Goal: Obtain resource: Obtain resource

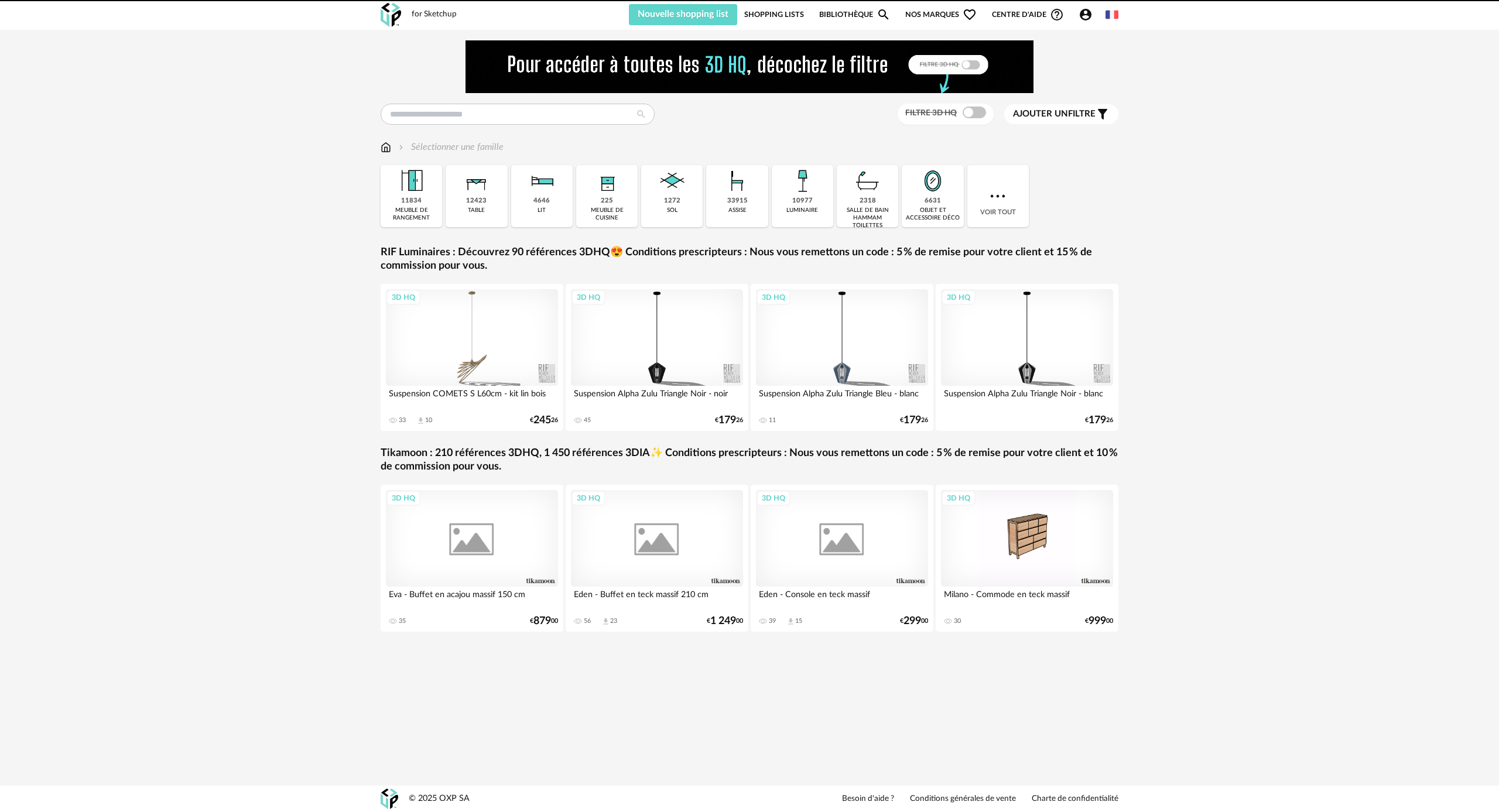
click at [509, 77] on img at bounding box center [749, 67] width 568 height 53
click at [468, 111] on input "text" at bounding box center [517, 114] width 274 height 21
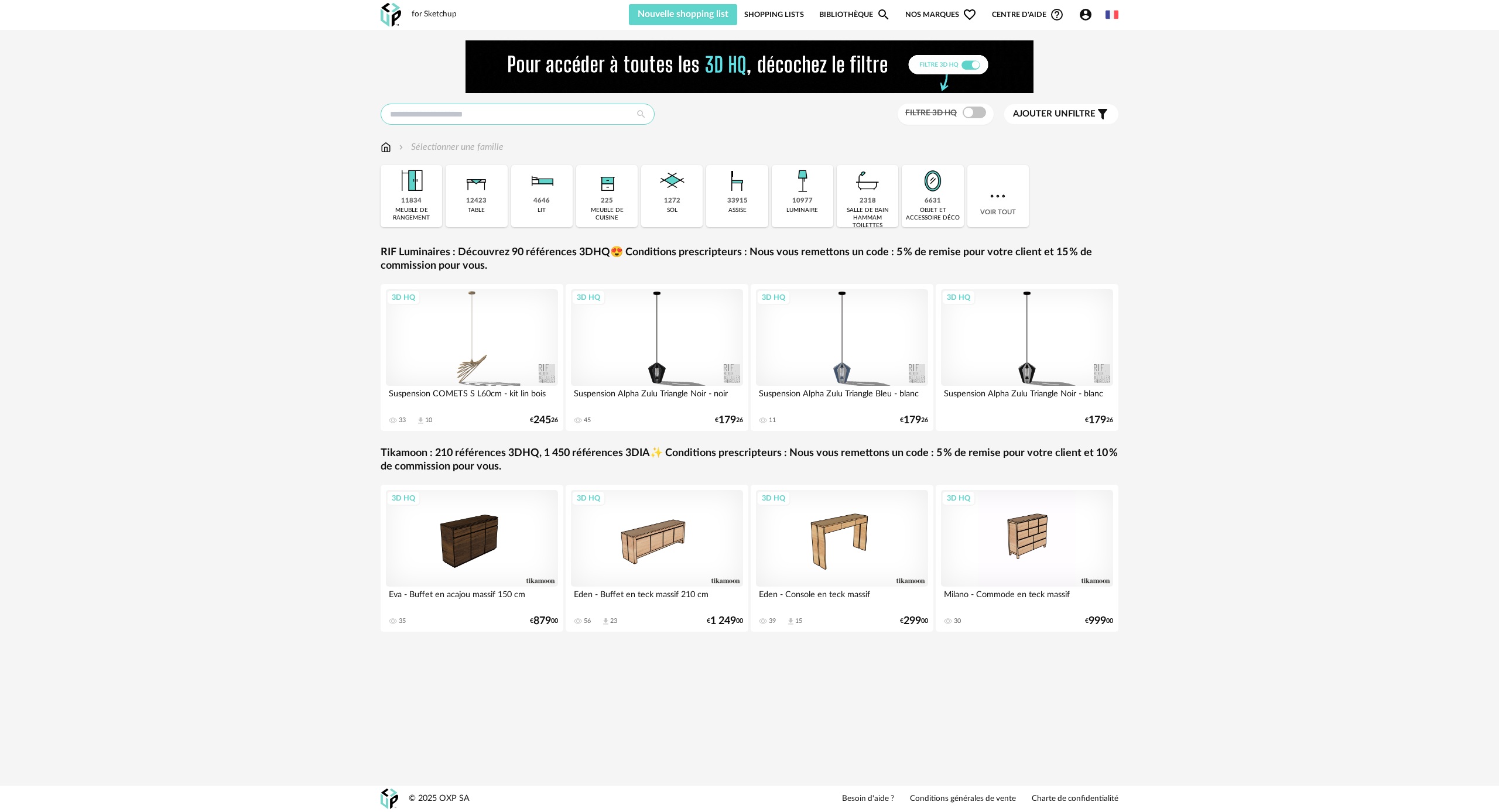
click at [468, 111] on input "text" at bounding box center [517, 114] width 274 height 21
type input "*******"
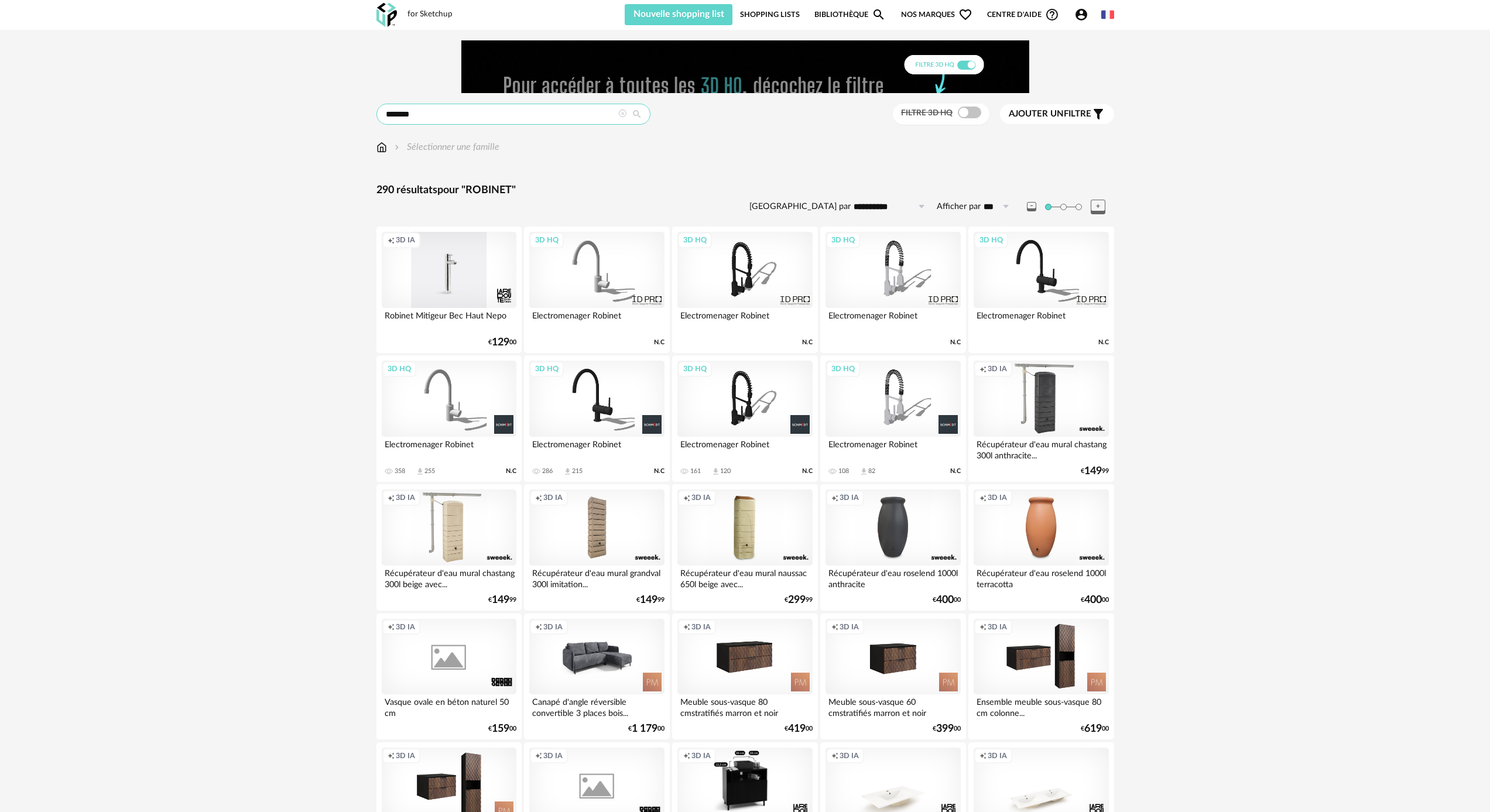
scroll to position [15, 0]
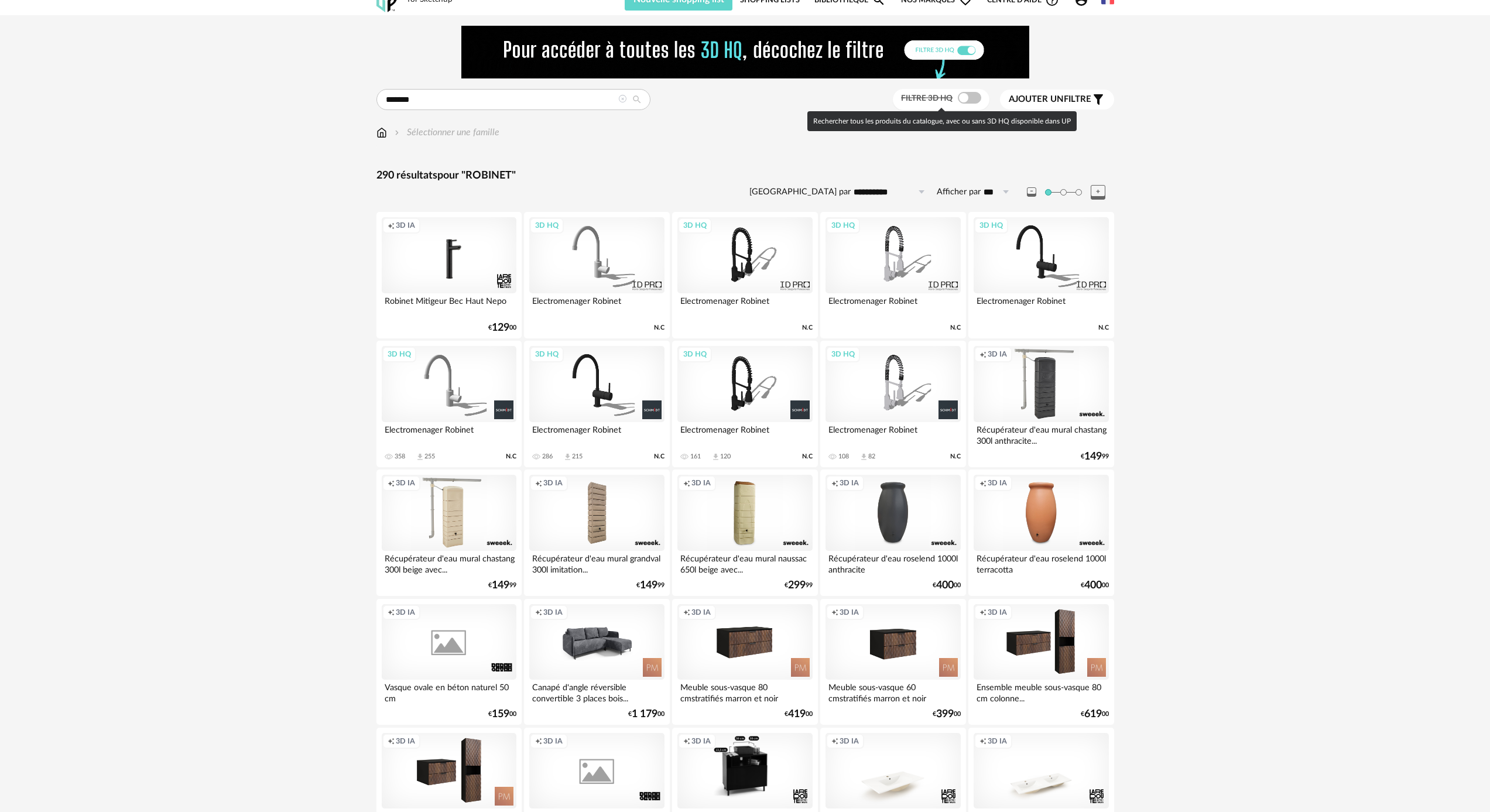
click at [975, 99] on span at bounding box center [969, 97] width 24 height 11
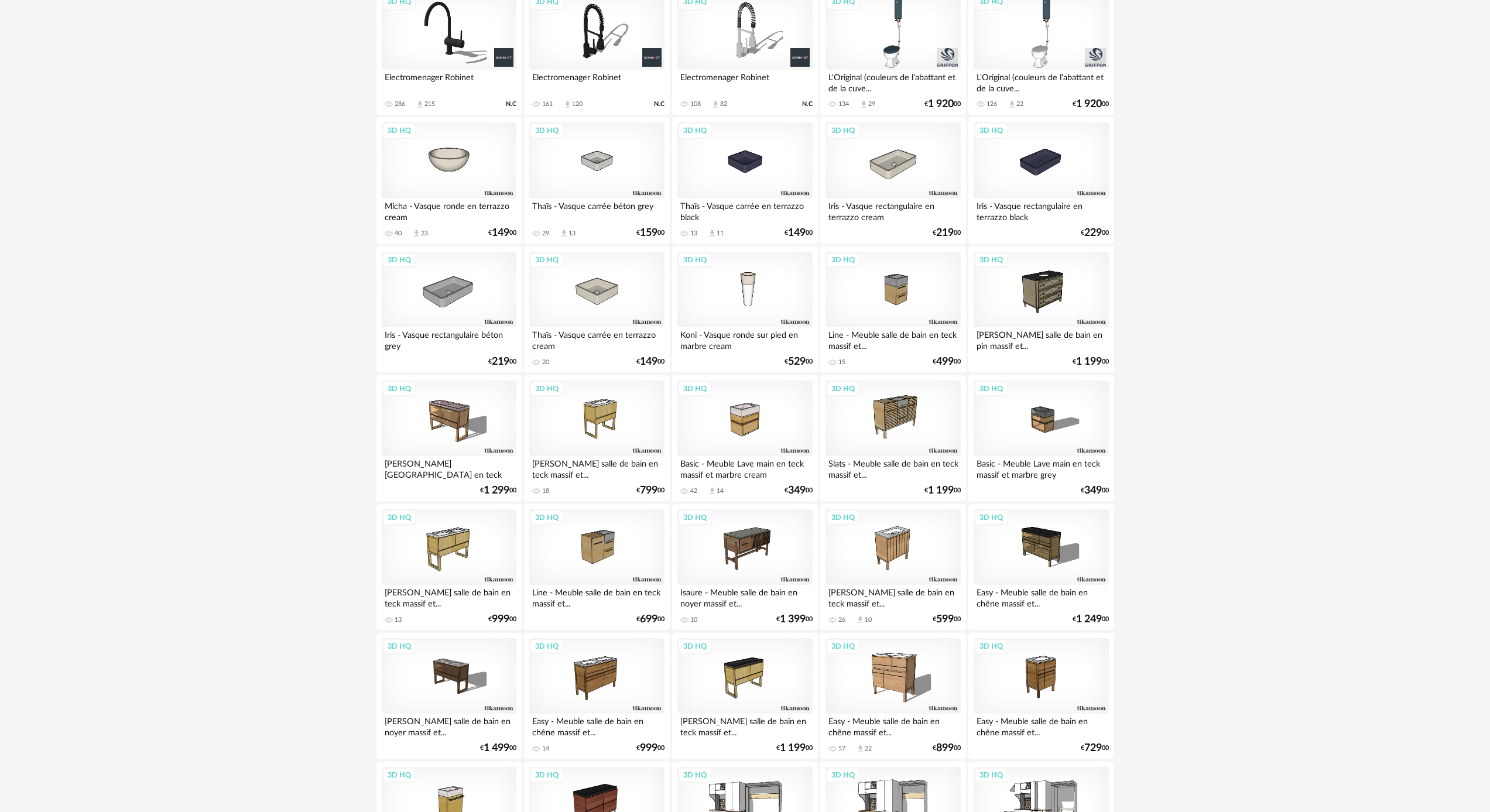
scroll to position [302, 0]
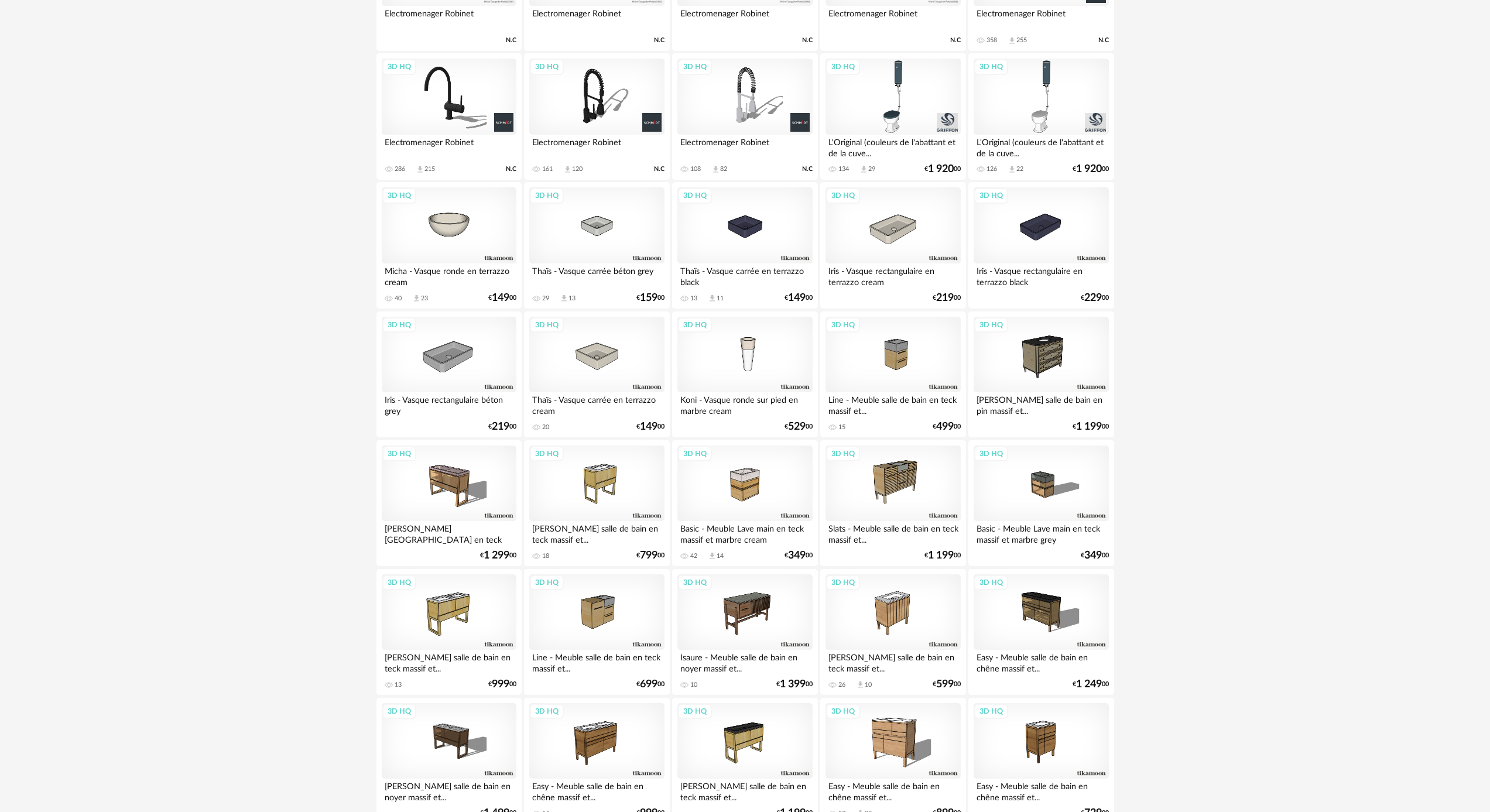
click at [461, 125] on div "3D HQ" at bounding box center [449, 97] width 135 height 76
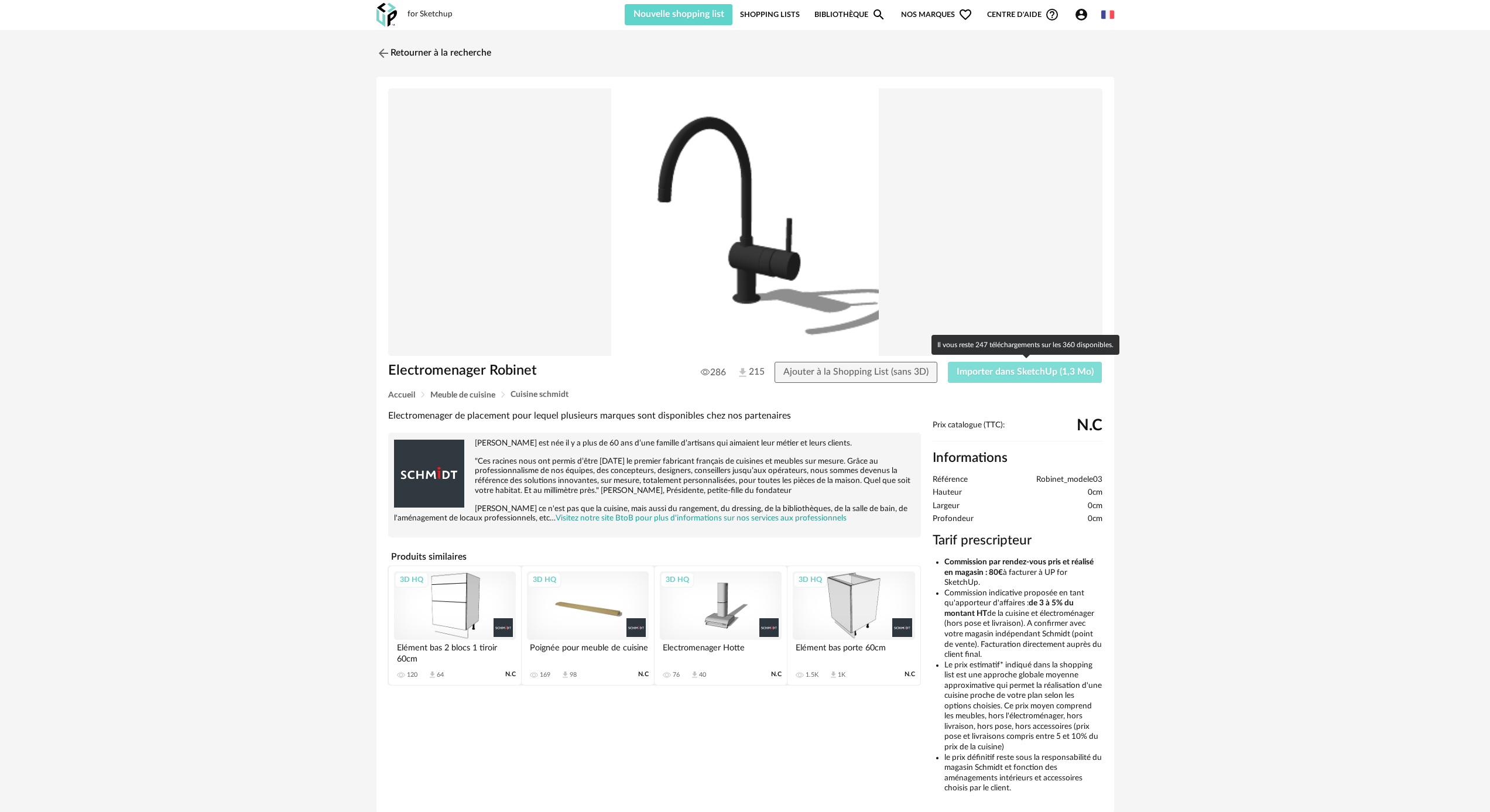
click at [1017, 367] on span "Importer dans SketchUp (1,3 Mo)" at bounding box center [1025, 371] width 137 height 9
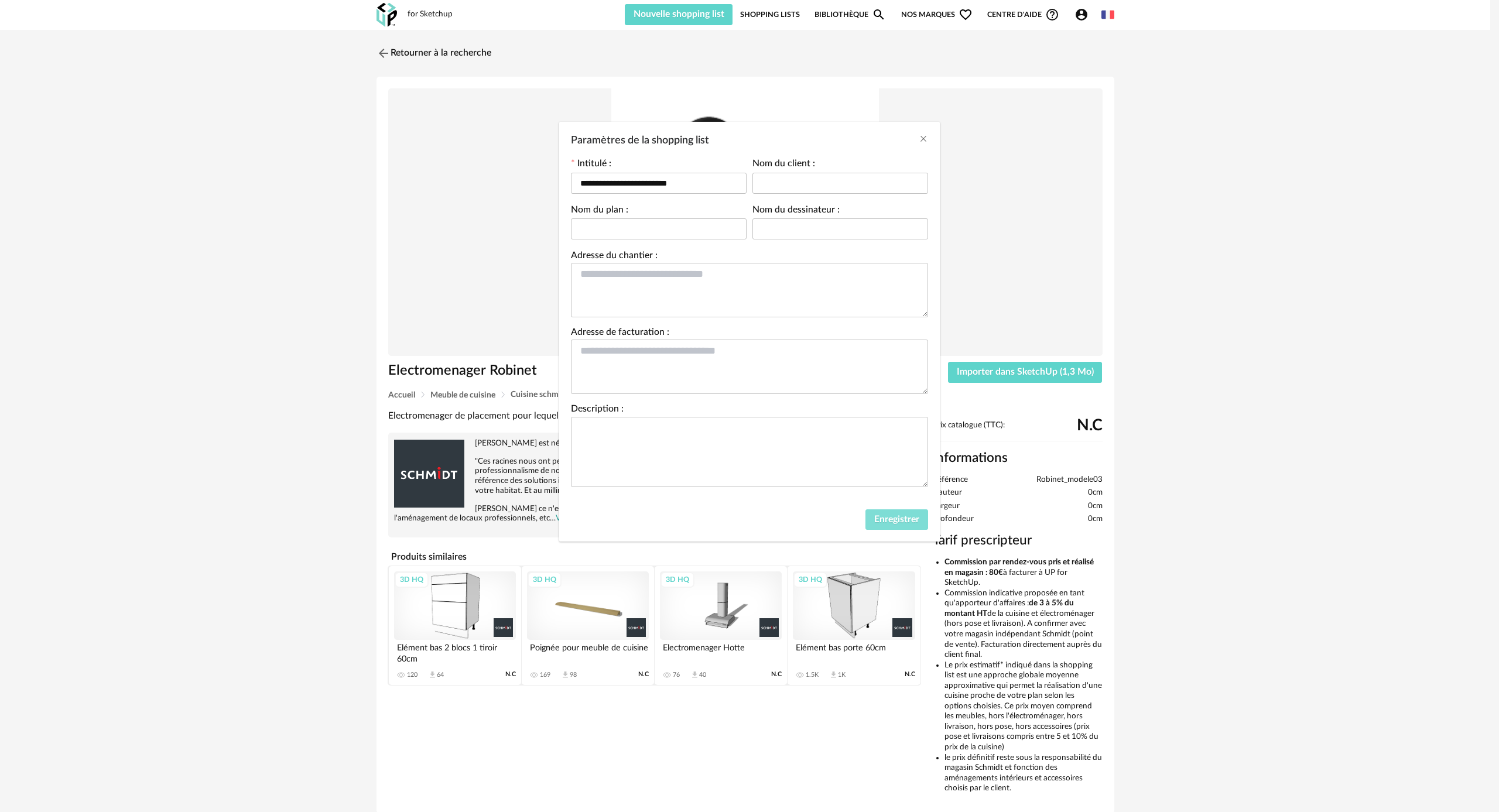
click at [889, 519] on span "Enregistrer" at bounding box center [897, 519] width 45 height 9
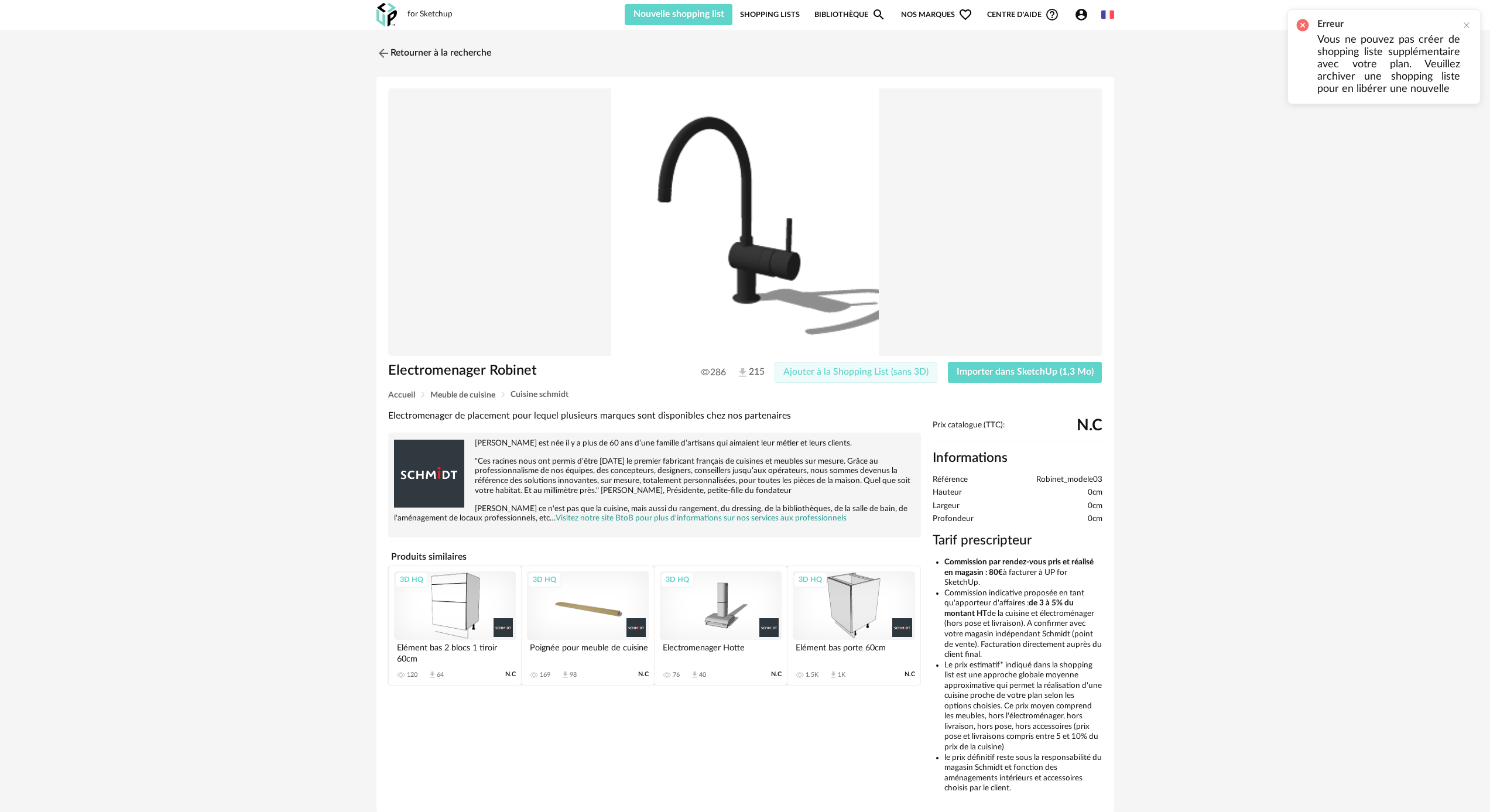
drag, startPoint x: 905, startPoint y: 378, endPoint x: 893, endPoint y: 378, distance: 12.0
click at [905, 378] on button "Ajouter à la Shopping List (sans 3D)" at bounding box center [856, 372] width 163 height 21
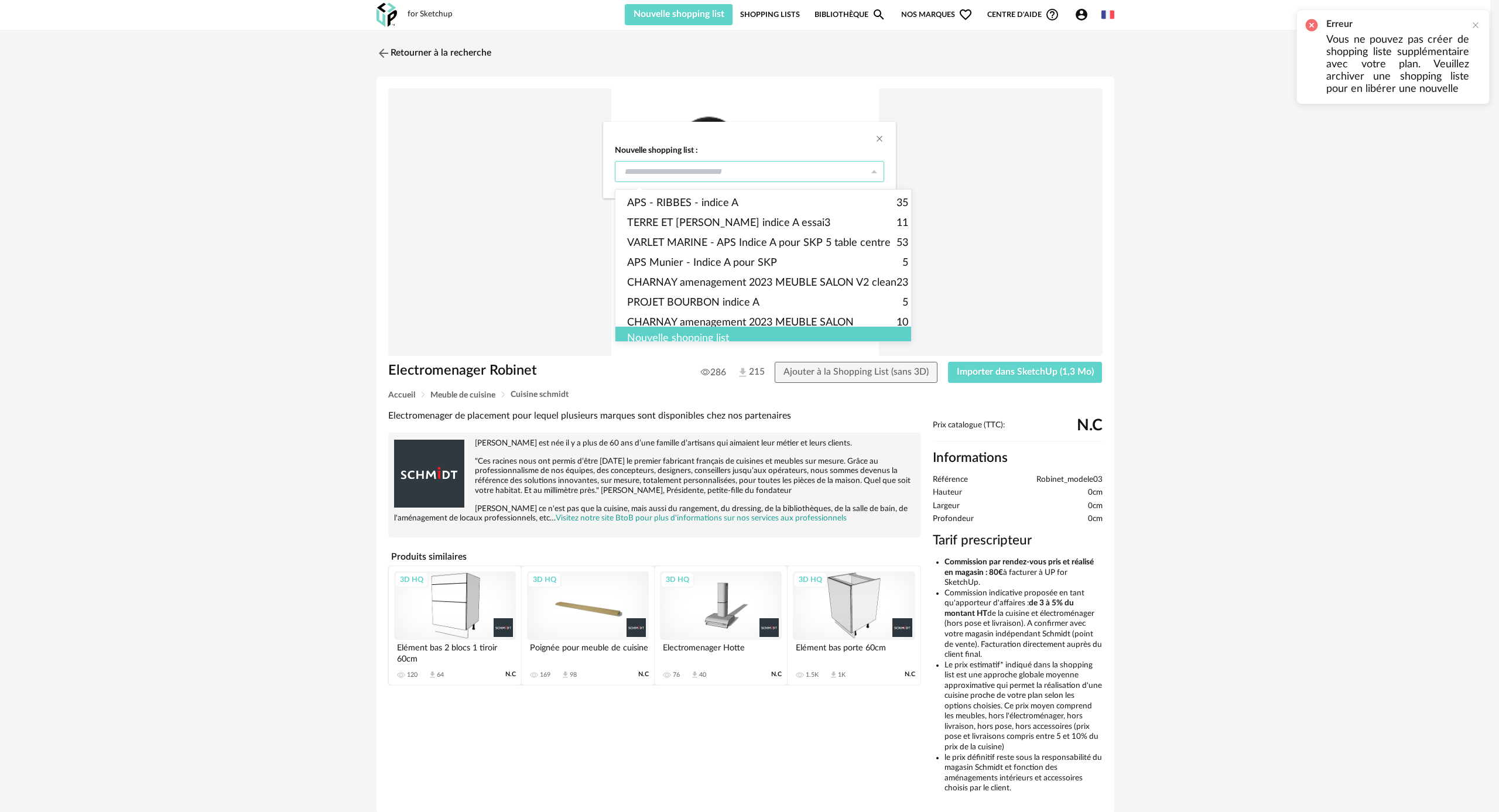
click at [789, 175] on input "dialog" at bounding box center [749, 171] width 269 height 21
click at [781, 201] on li "APS - RIBBES - indice A 35" at bounding box center [767, 203] width 304 height 20
type input "**********"
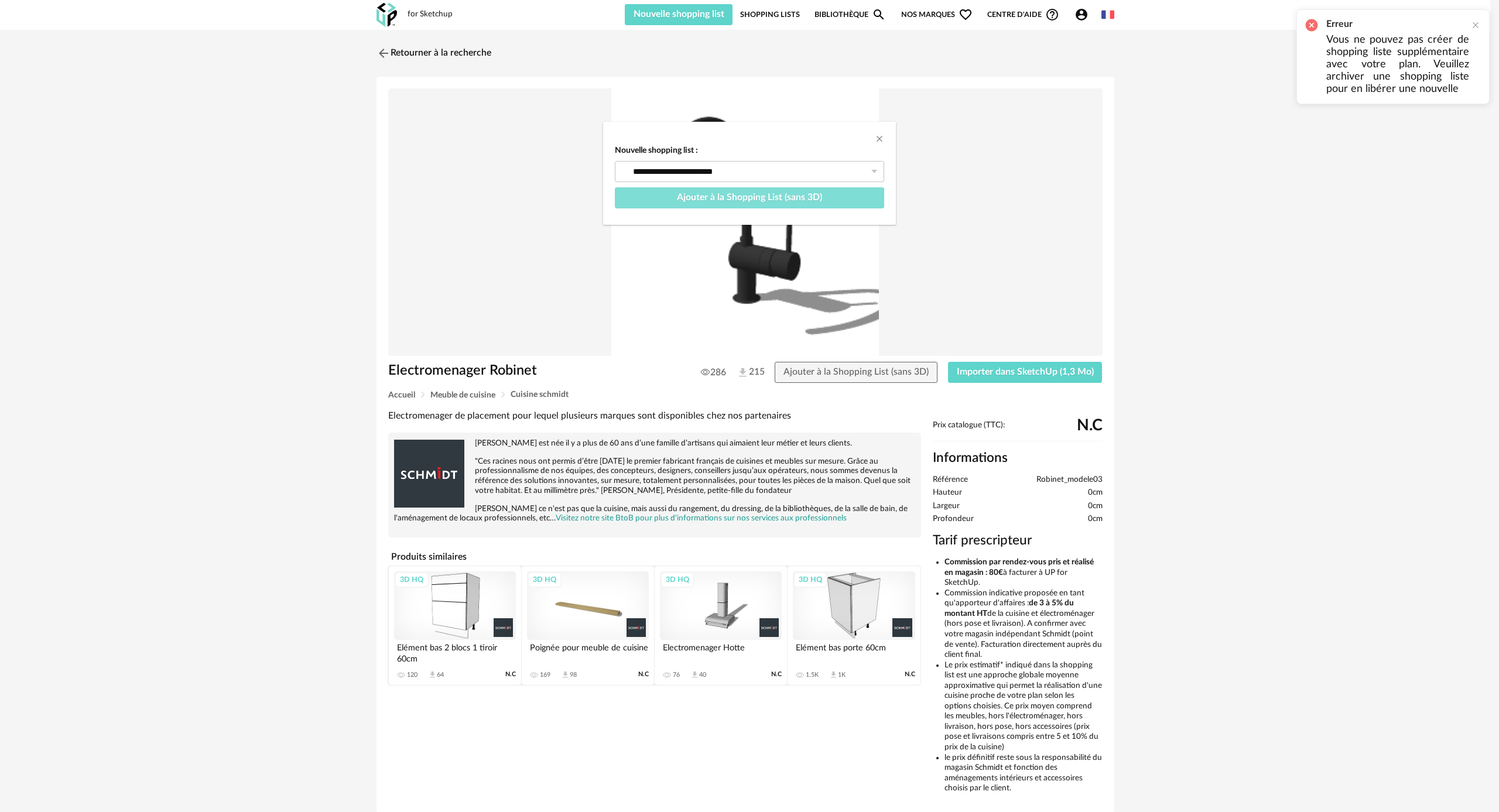
click at [755, 195] on span "Ajouter à la Shopping List (sans 3D)" at bounding box center [749, 197] width 145 height 9
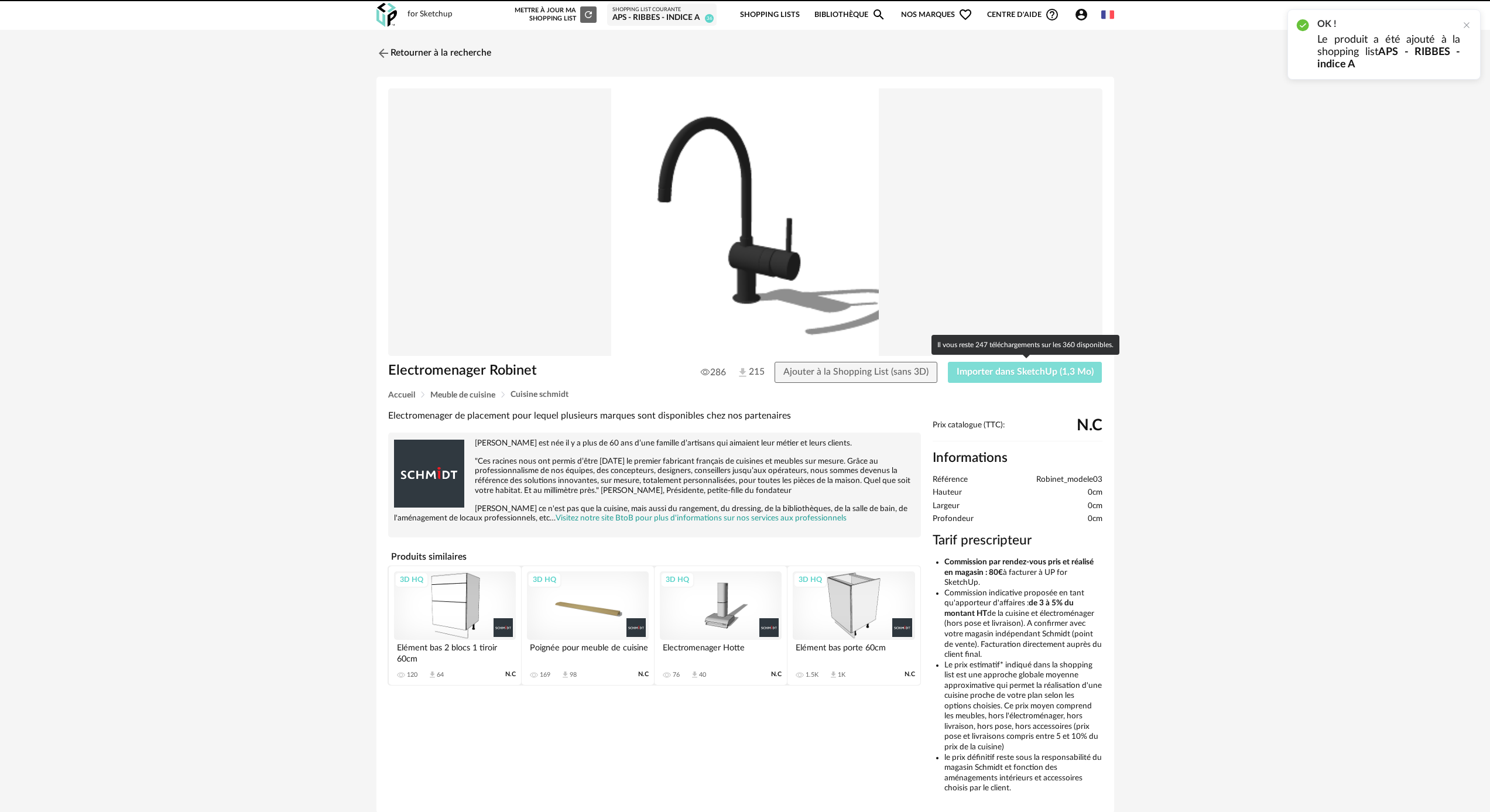
click at [984, 373] on span "Importer dans SketchUp (1,3 Mo)" at bounding box center [1025, 371] width 137 height 9
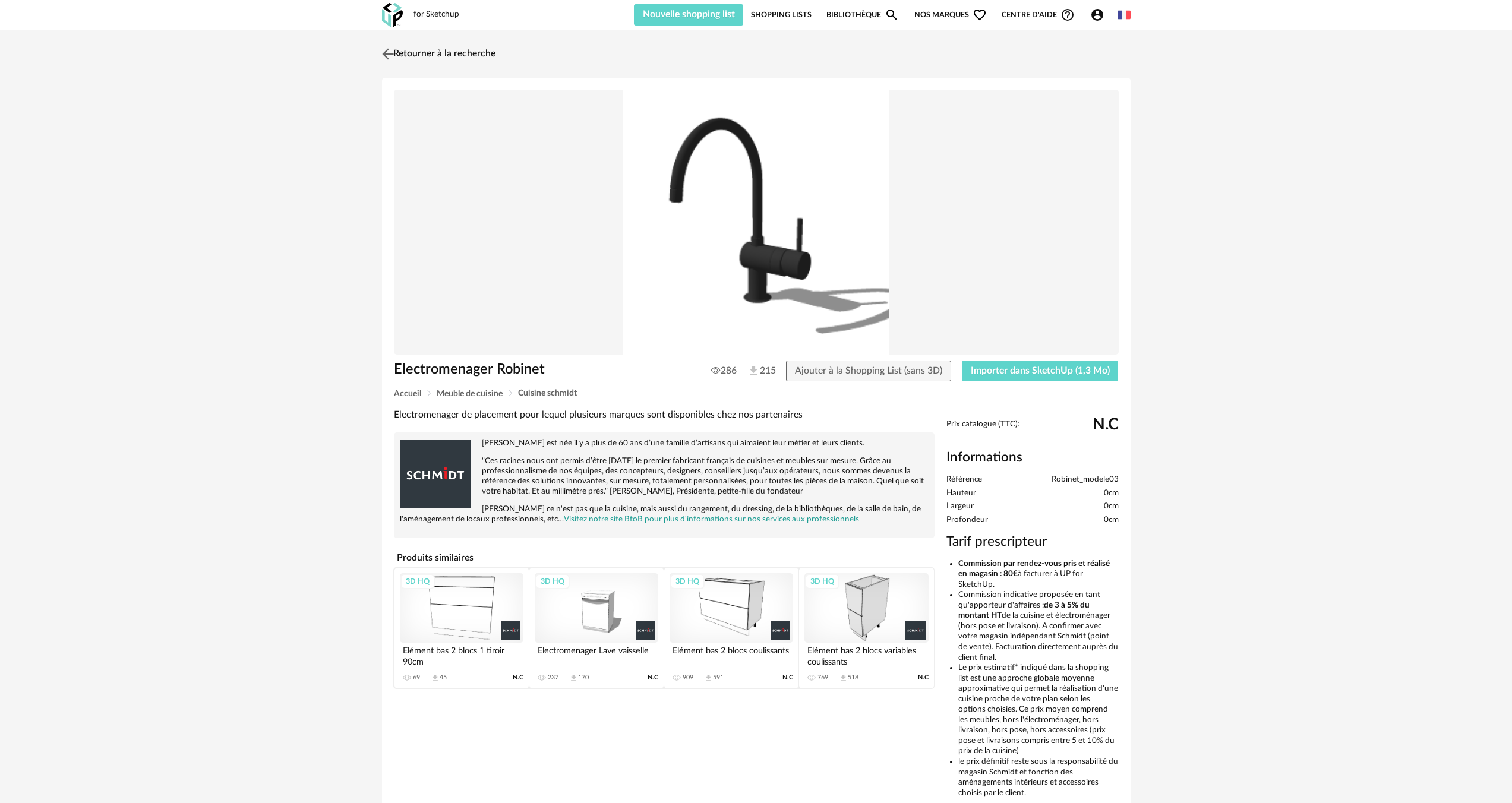
click at [385, 51] on img at bounding box center [388, 54] width 17 height 17
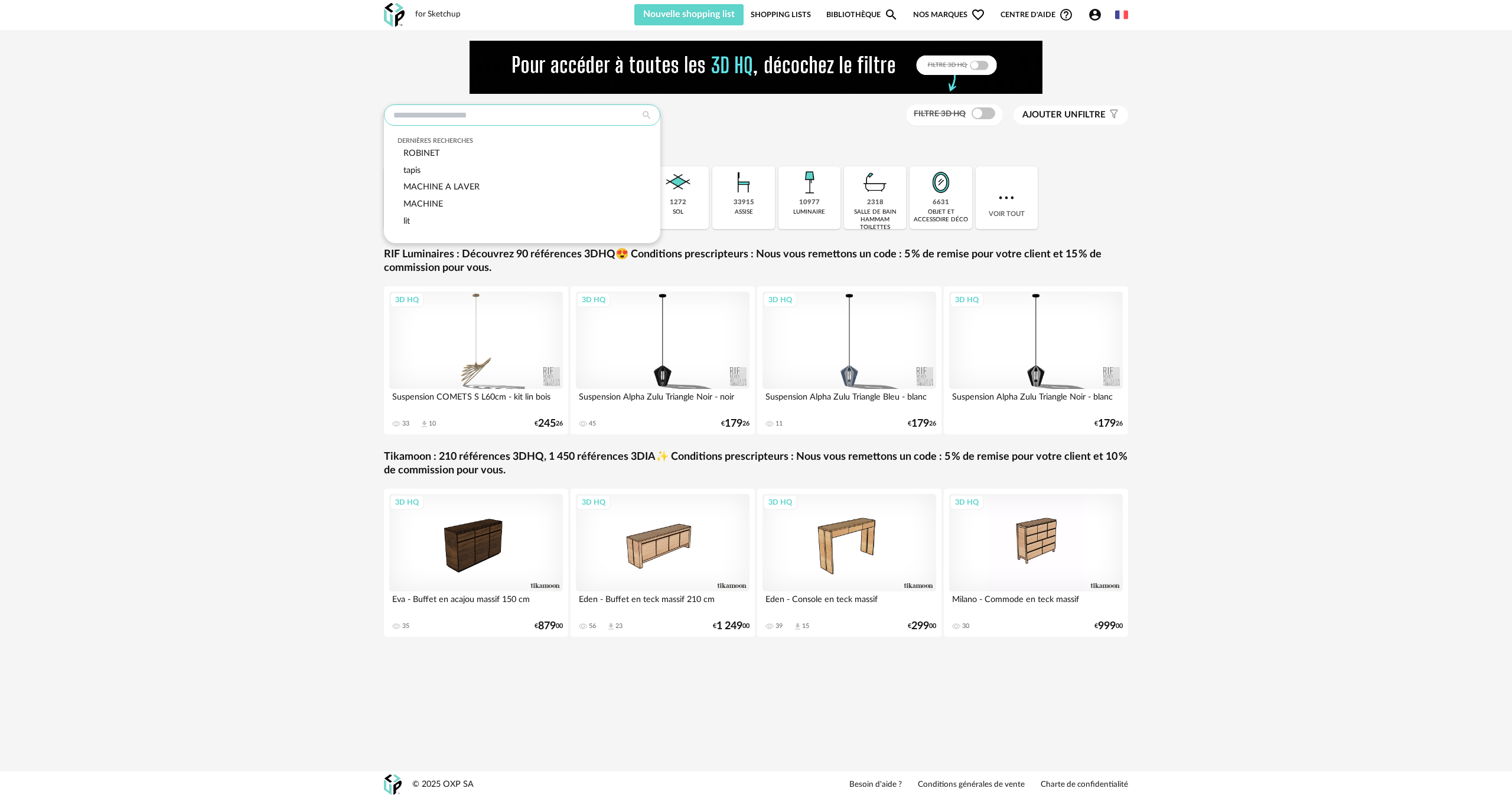
click at [489, 113] on input "text" at bounding box center [521, 115] width 276 height 21
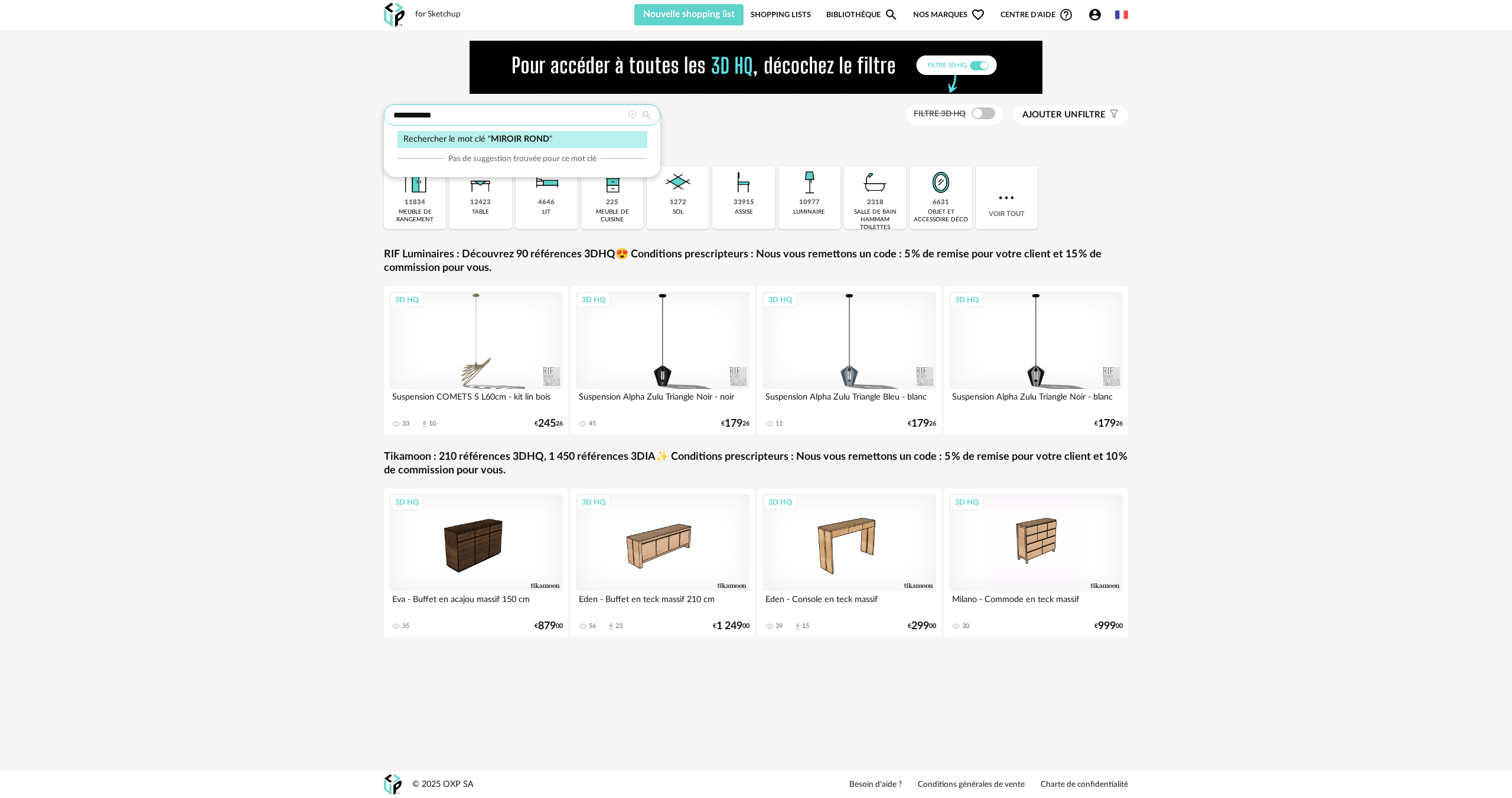
type input "**********"
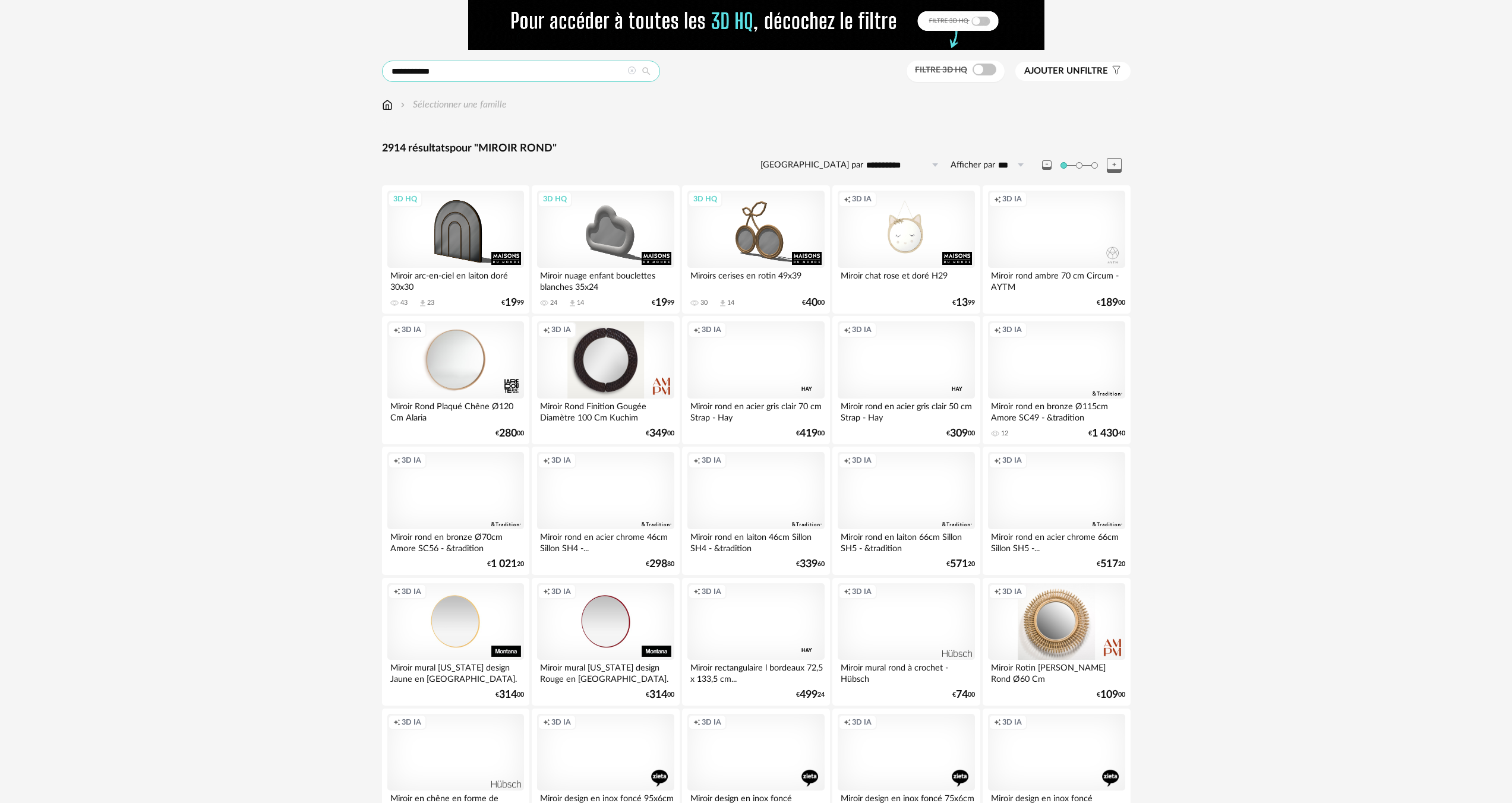
scroll to position [71, 0]
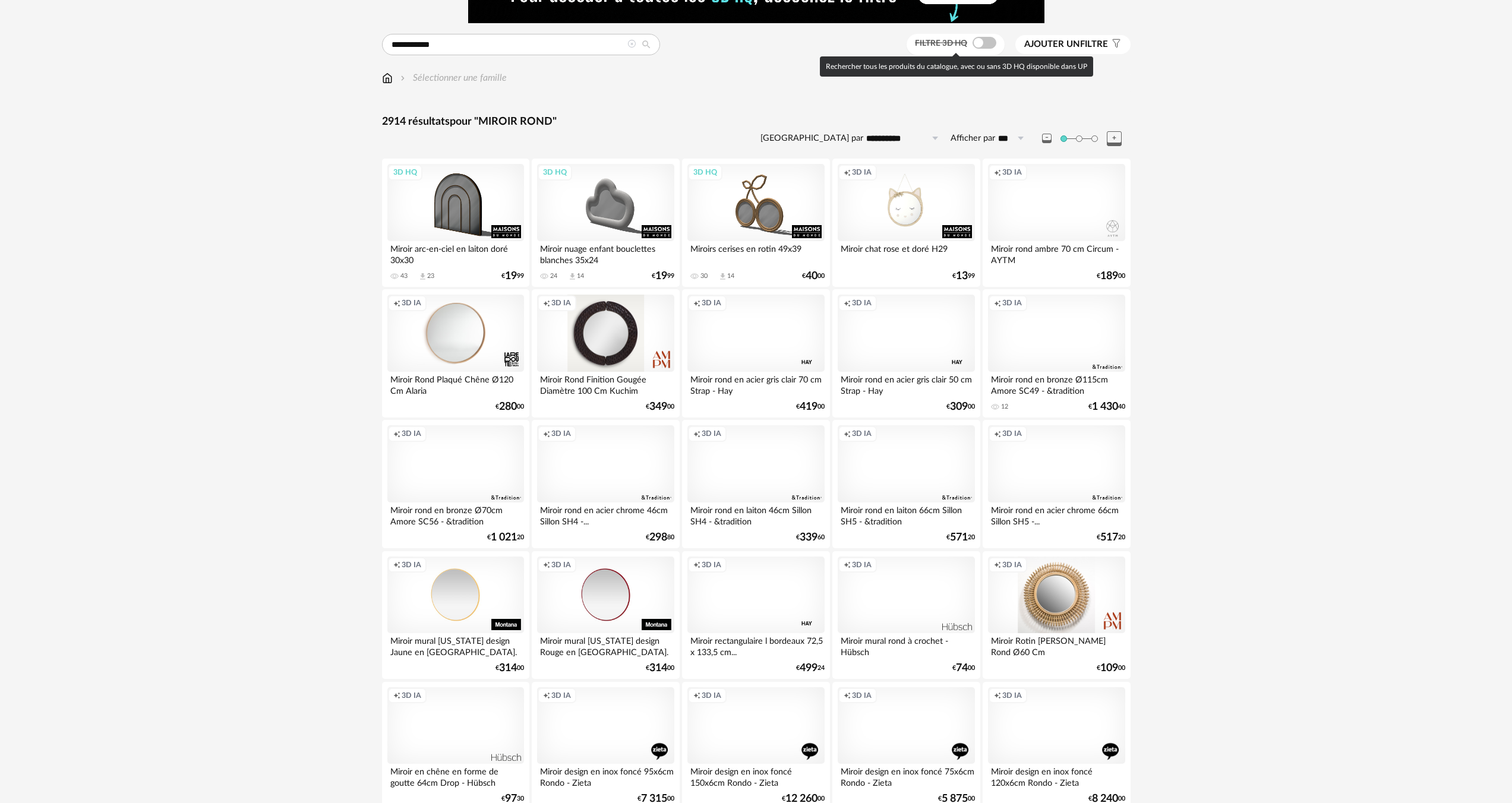
click at [986, 46] on span at bounding box center [984, 42] width 24 height 12
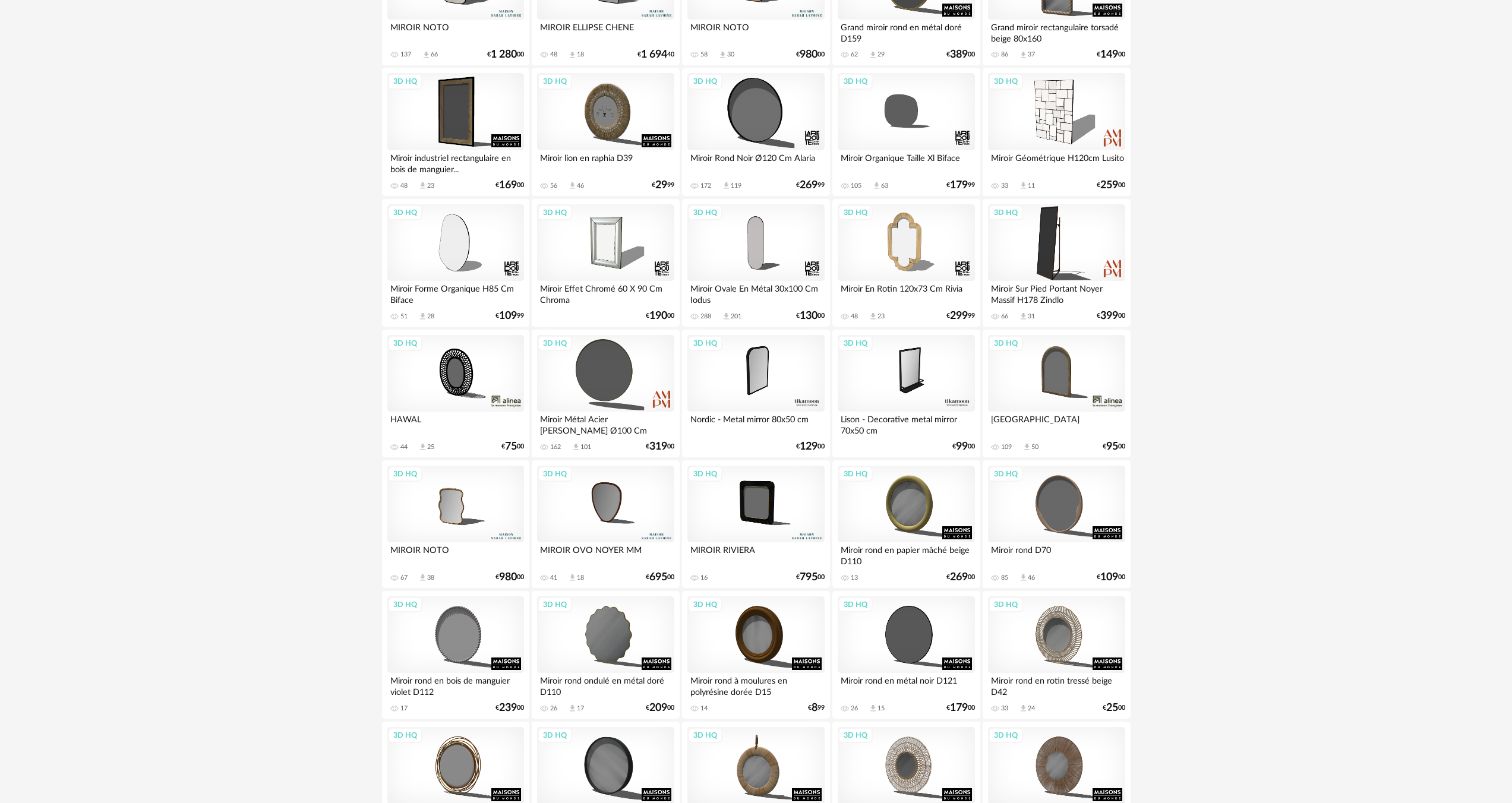
scroll to position [468, 0]
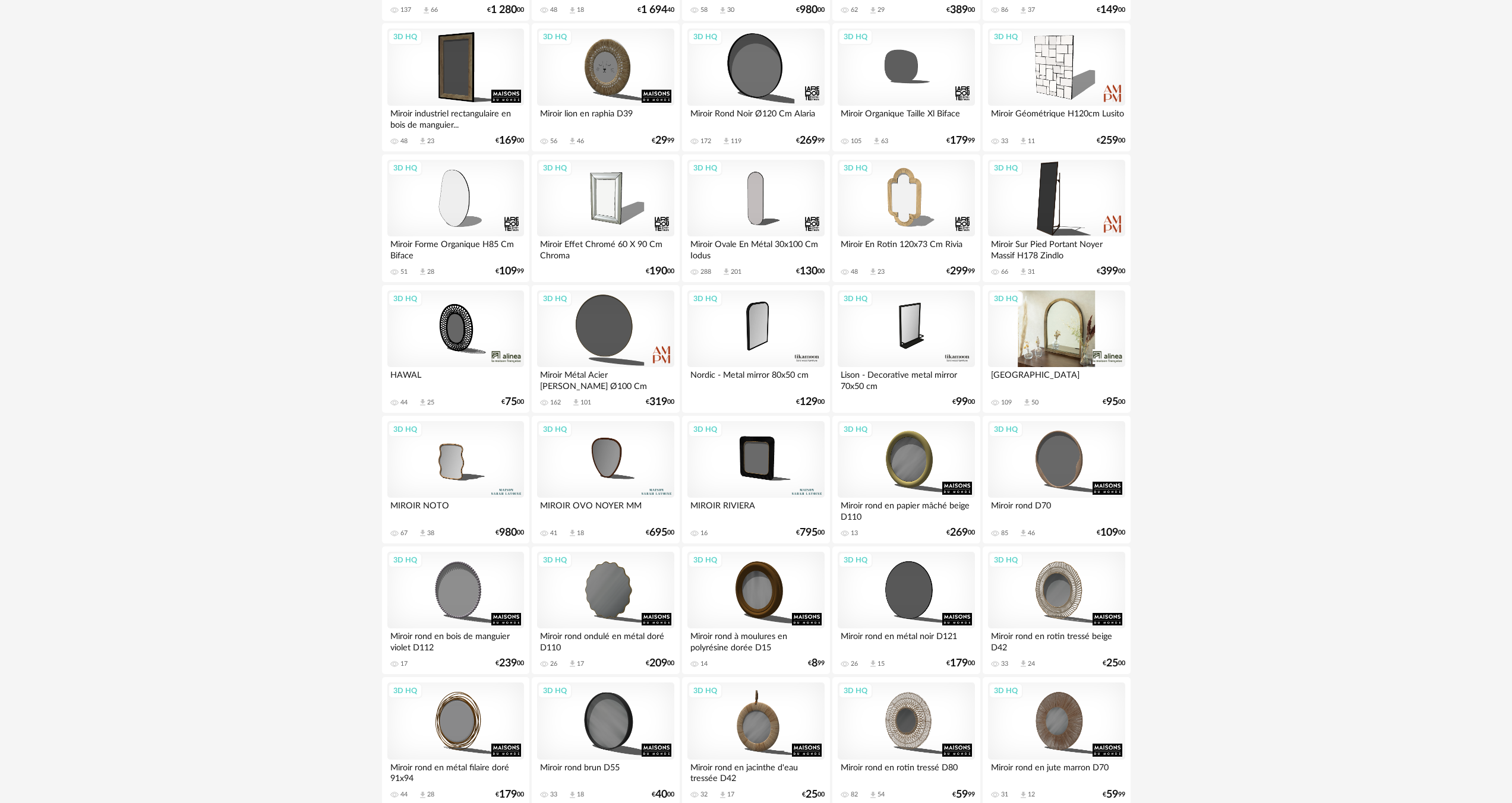
click at [1078, 344] on div "3D HQ" at bounding box center [1056, 329] width 137 height 77
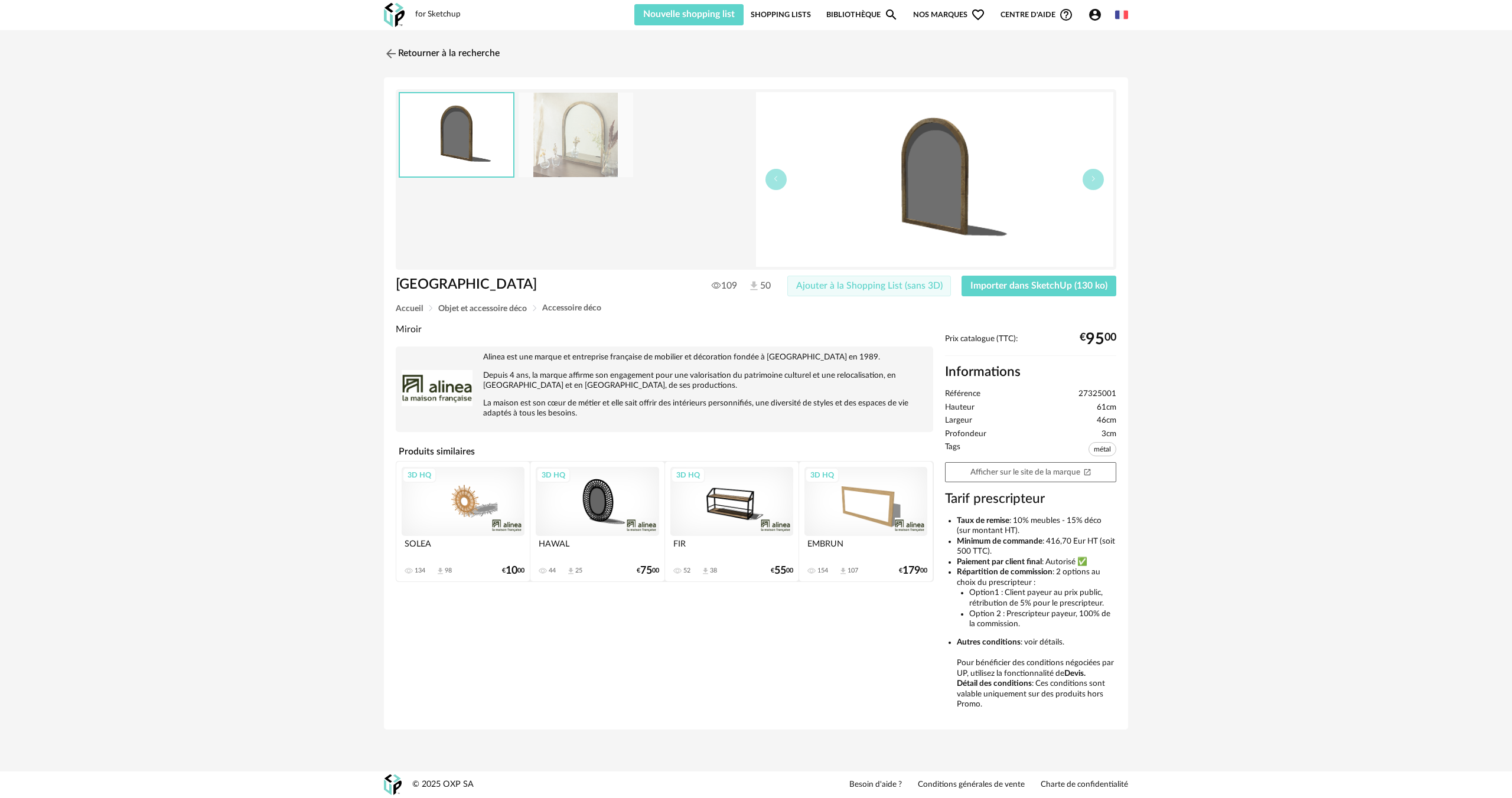
click at [865, 291] on button "Ajouter à la Shopping List (sans 3D)" at bounding box center [869, 286] width 164 height 21
click at [654, 169] on input "dialog" at bounding box center [756, 169] width 271 height 21
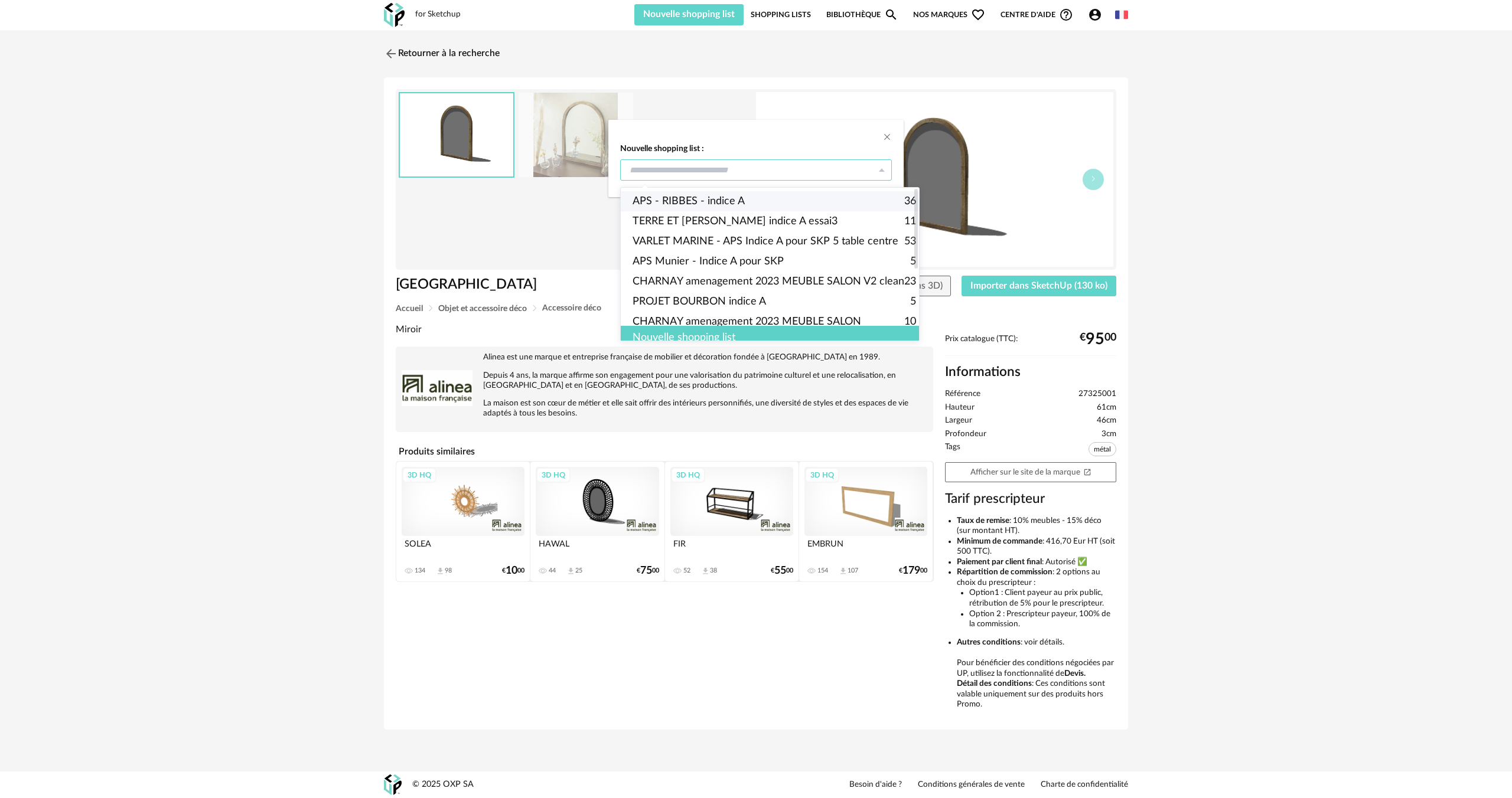
click at [685, 197] on span "APS - RIBBES - indice A" at bounding box center [689, 201] width 112 height 20
type input "**********"
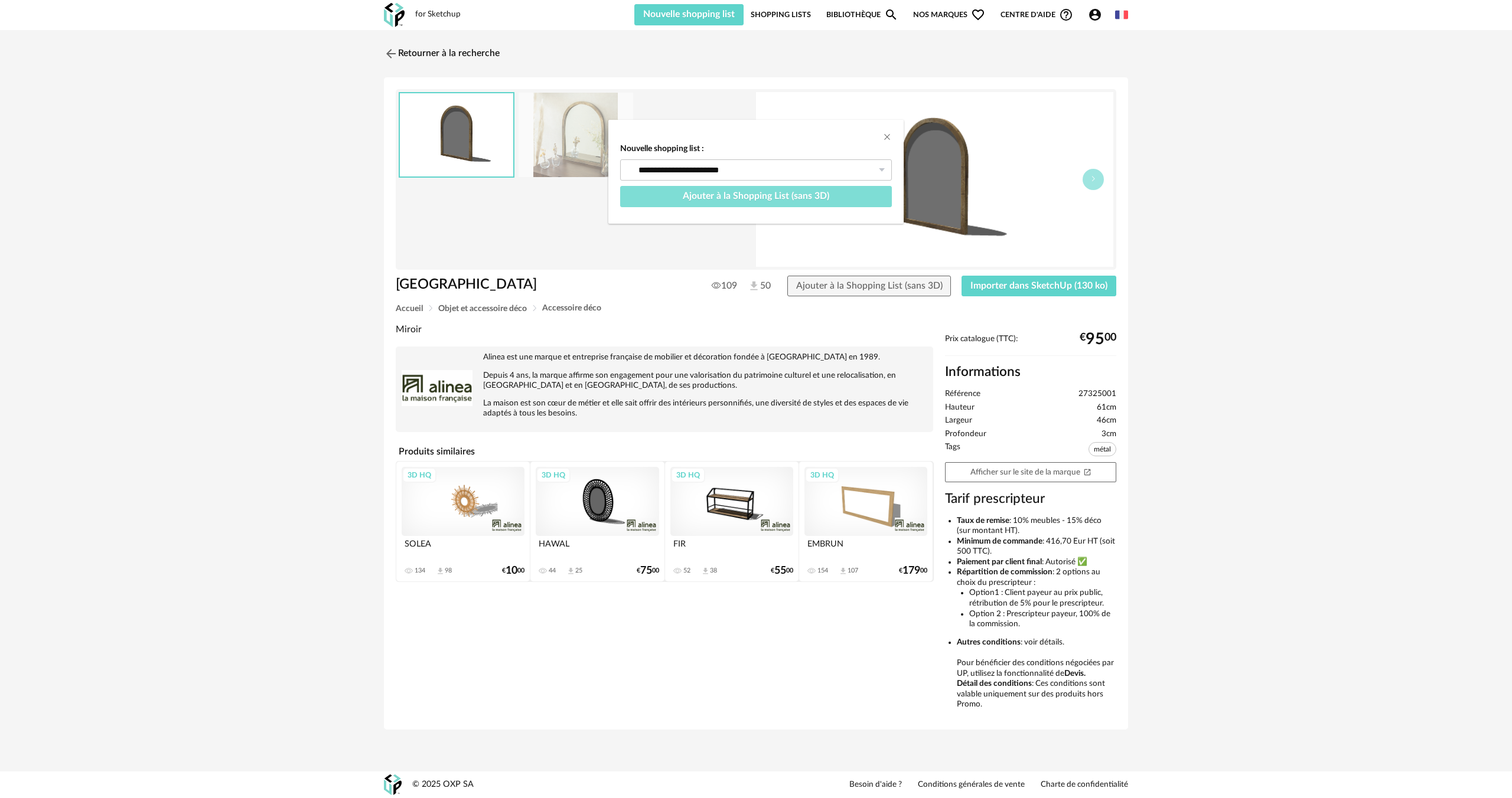
click at [793, 199] on span "Ajouter à la Shopping List (sans 3D)" at bounding box center [756, 196] width 146 height 9
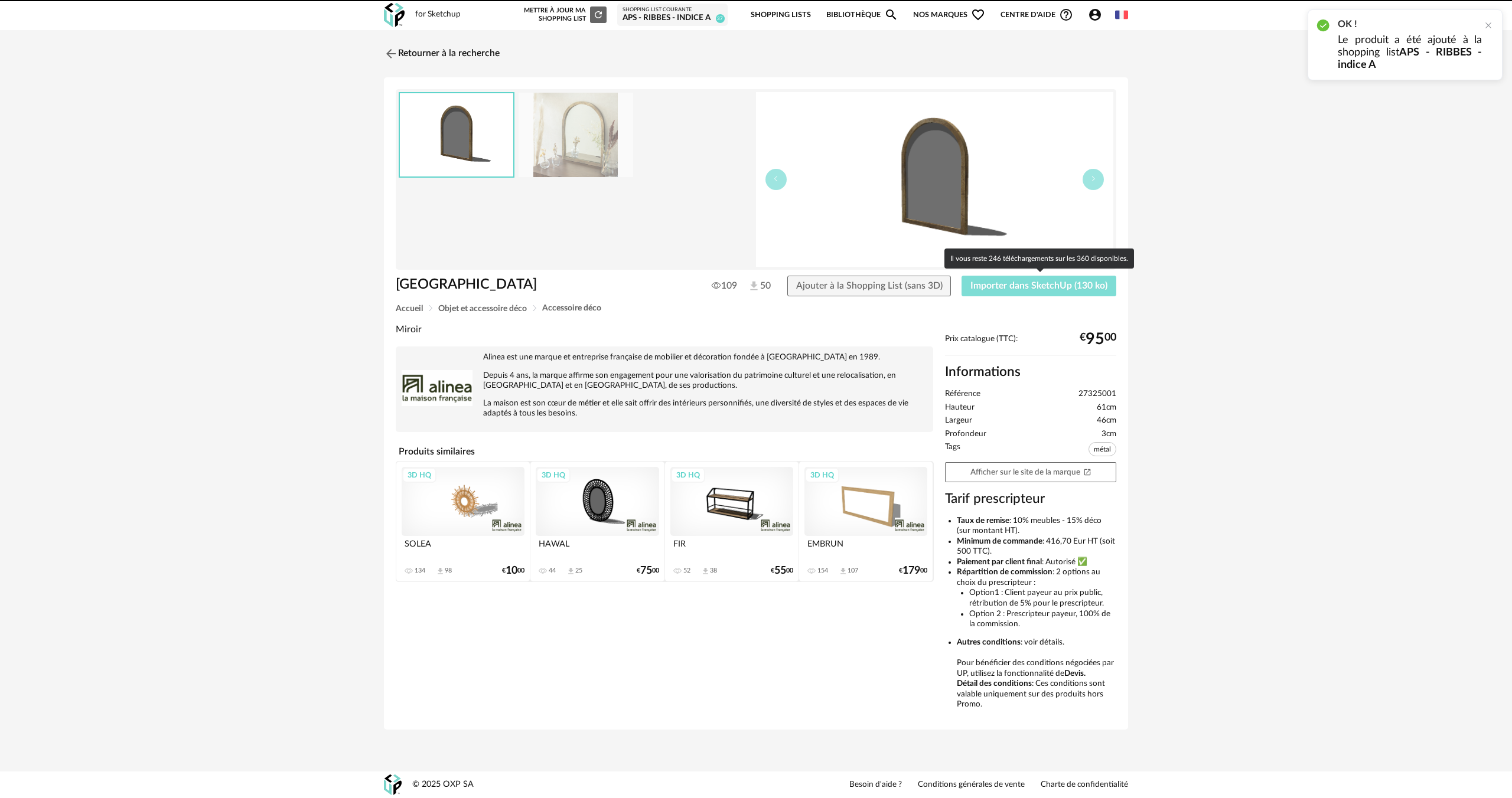
click at [1019, 288] on span "Importer dans SketchUp (130 ko)" at bounding box center [1039, 285] width 137 height 9
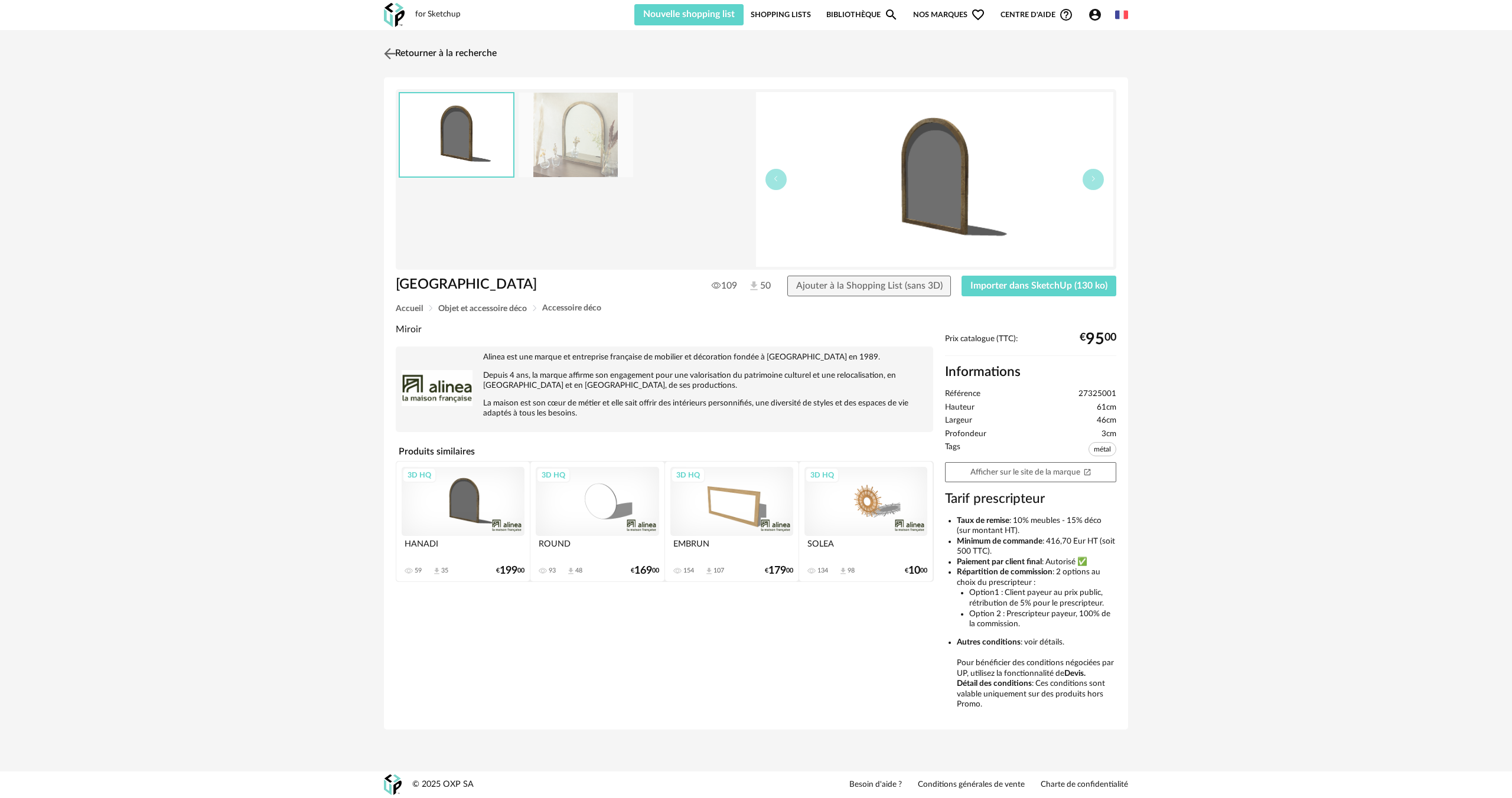
click at [395, 57] on img at bounding box center [390, 54] width 17 height 17
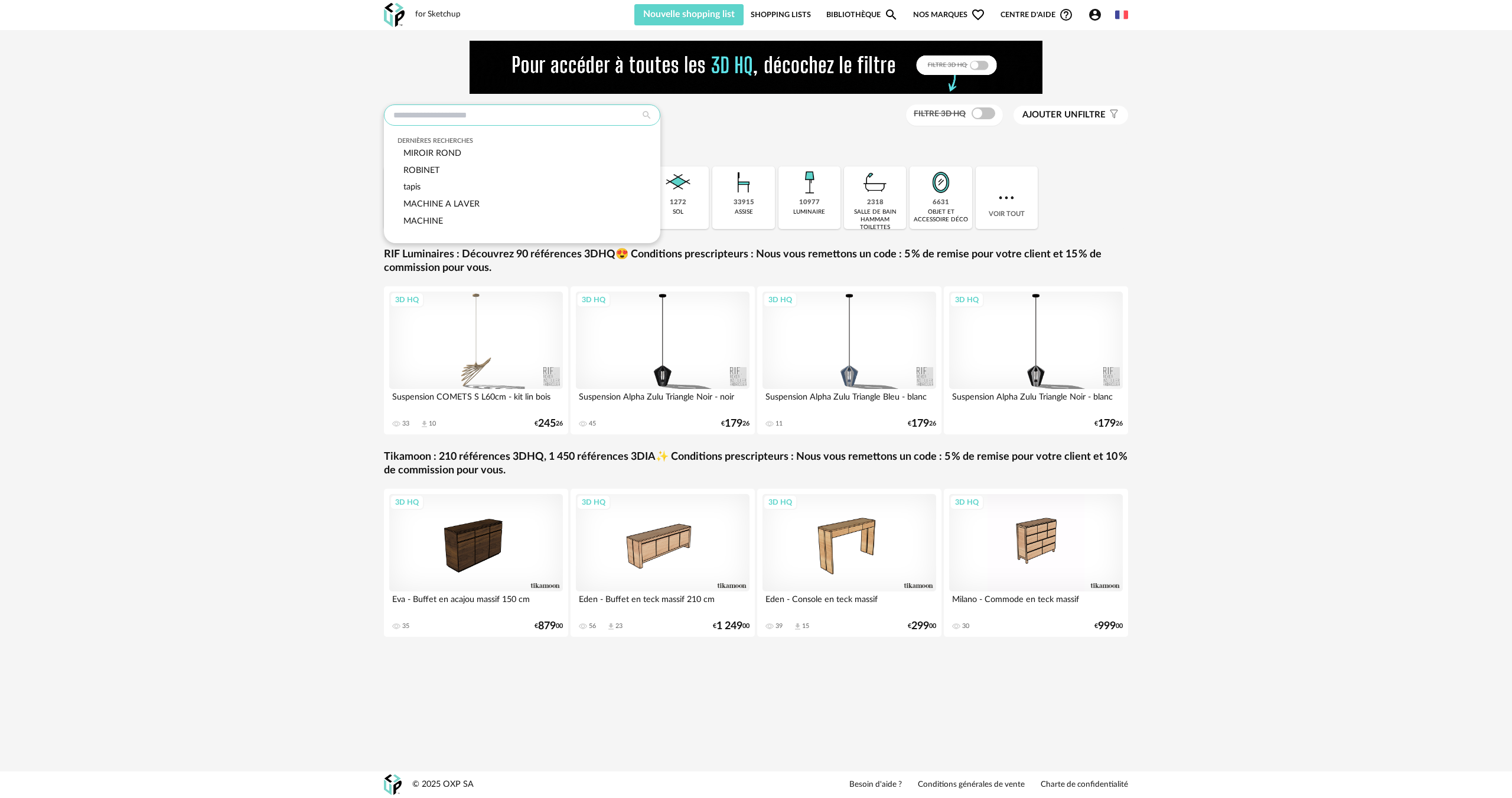
click at [464, 107] on input "text" at bounding box center [521, 115] width 276 height 21
click at [464, 150] on div "MIROIR ROND" at bounding box center [523, 154] width 250 height 17
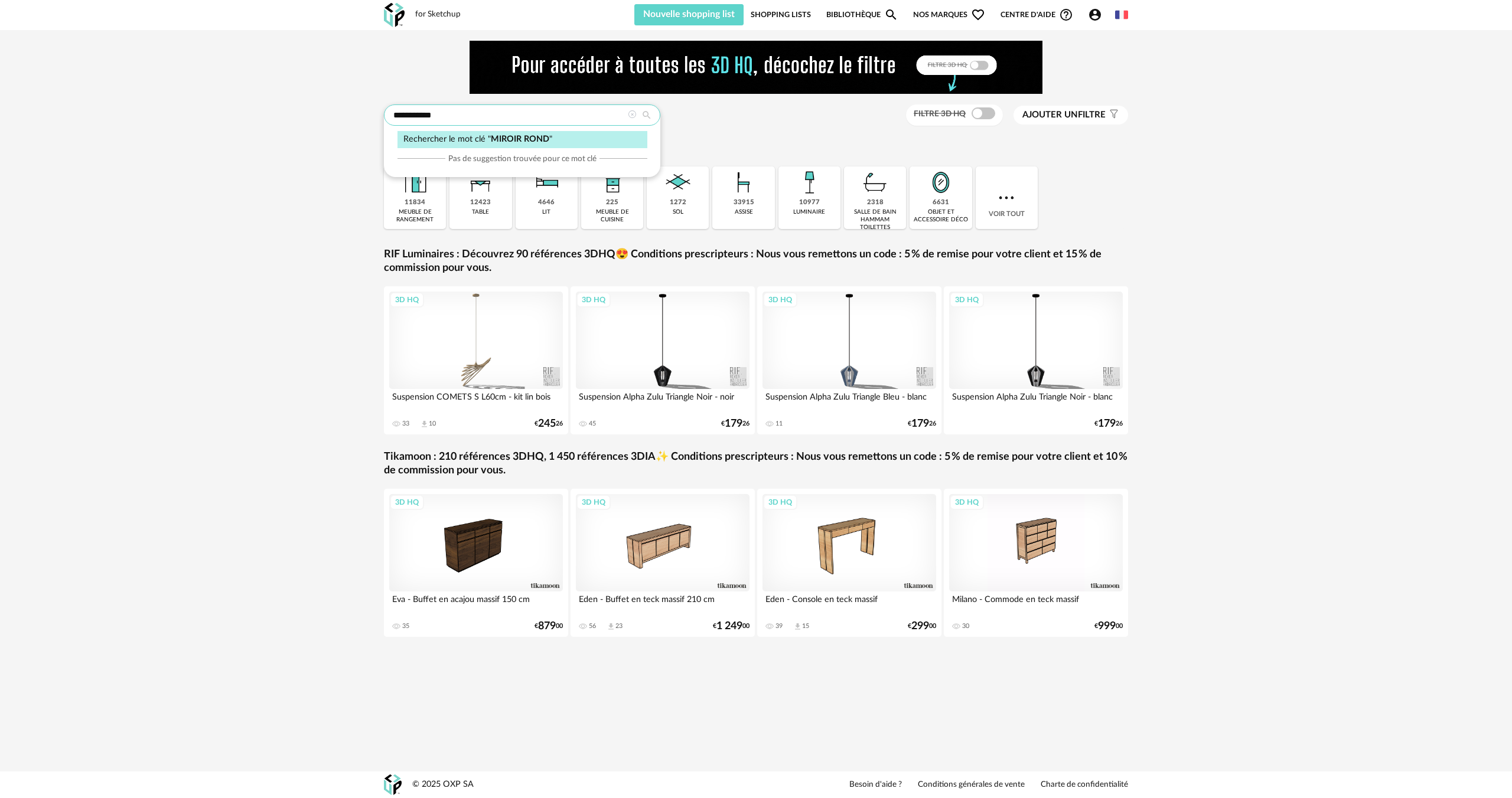
type input "**********"
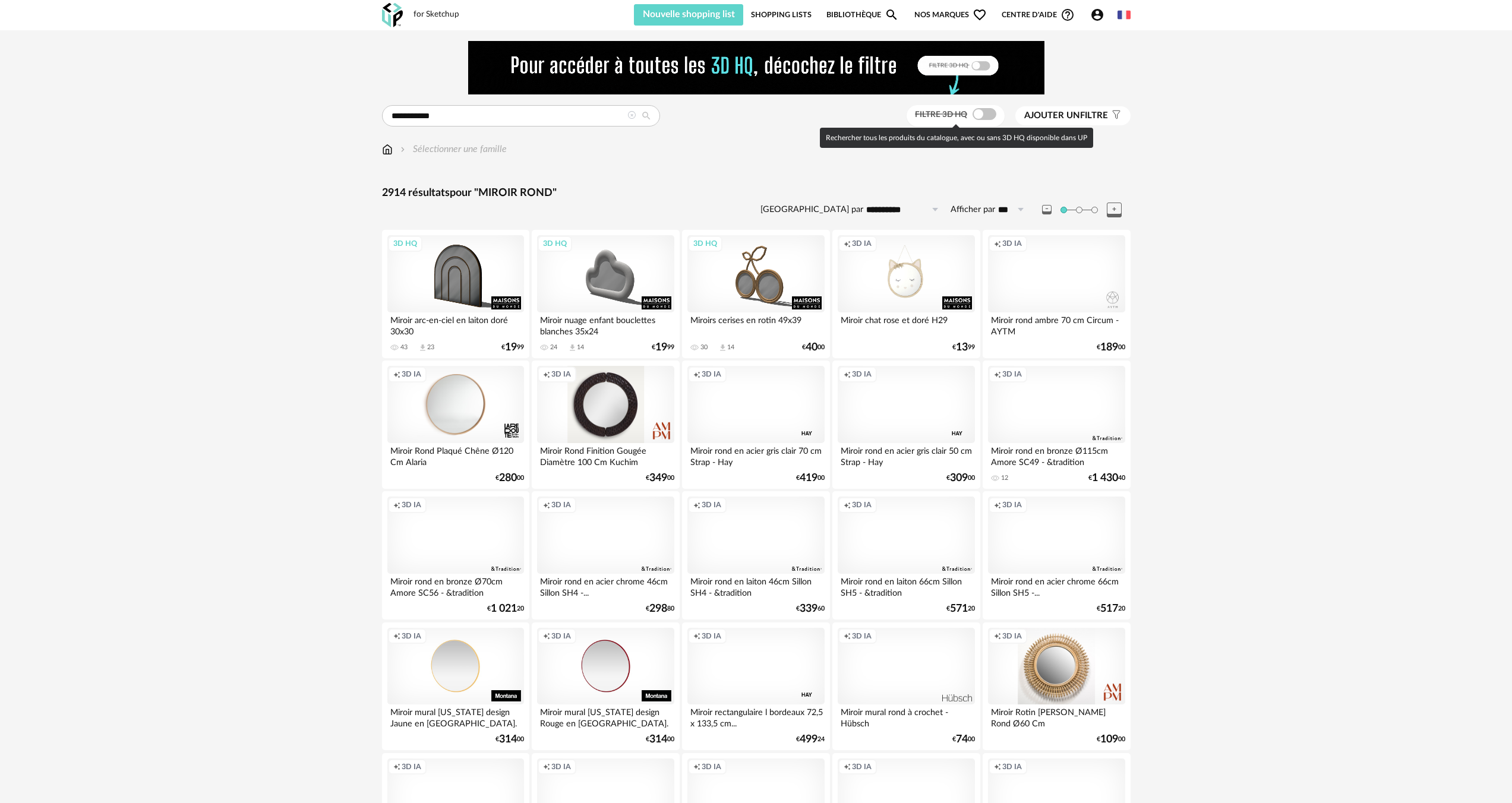
click at [992, 116] on span at bounding box center [984, 113] width 24 height 12
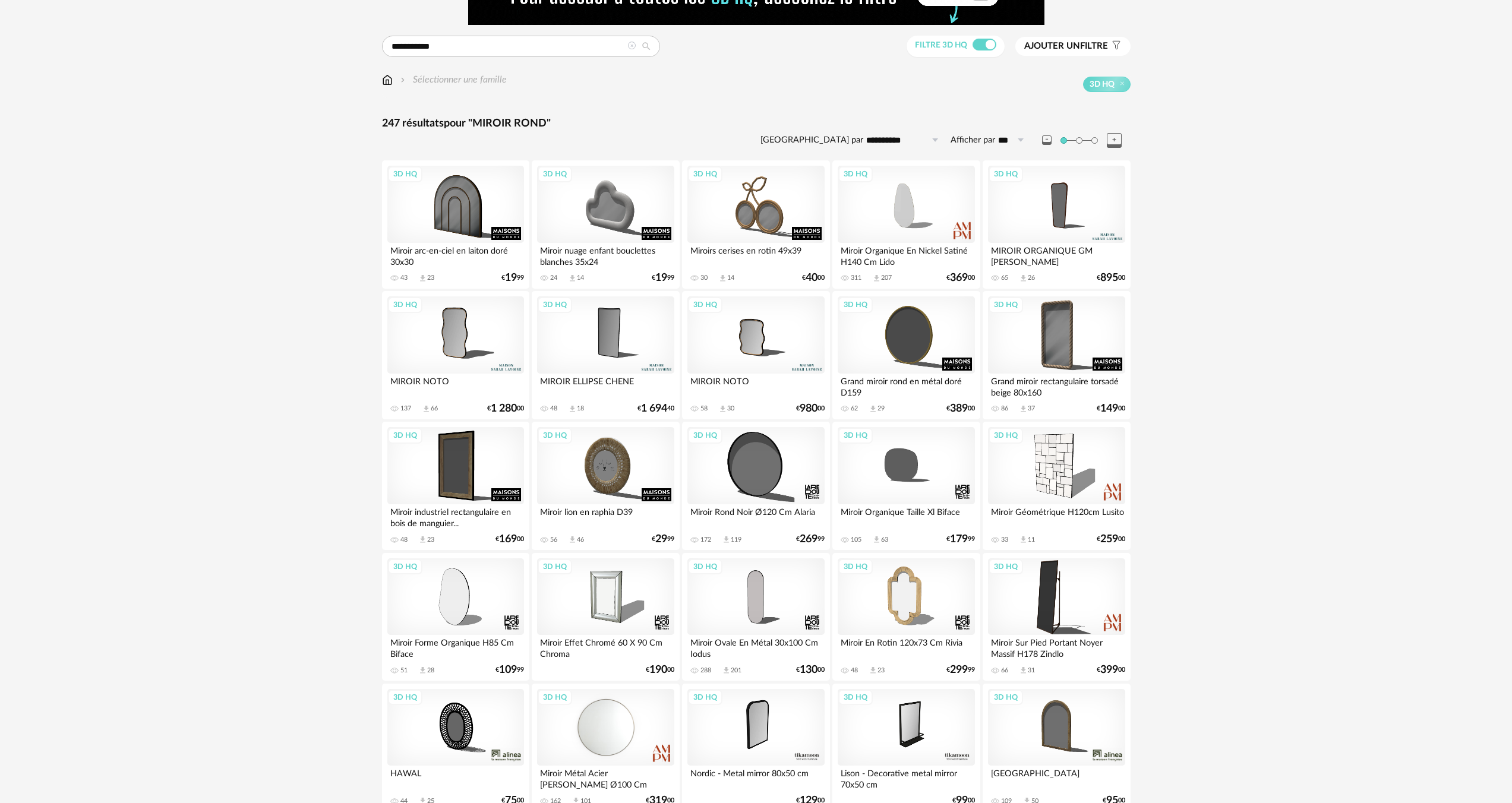
scroll to position [217, 0]
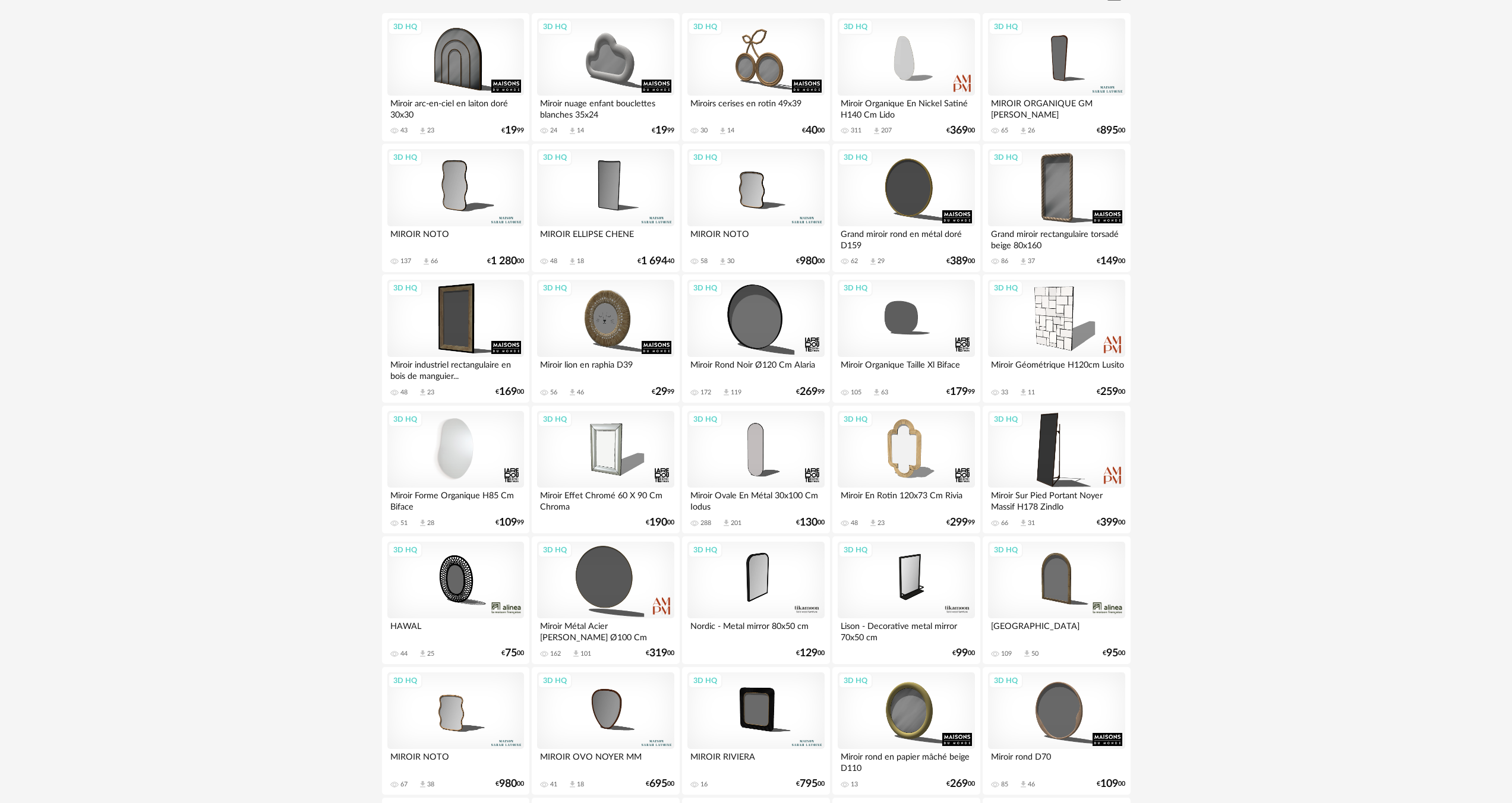
click at [452, 468] on div "3D HQ" at bounding box center [455, 450] width 137 height 77
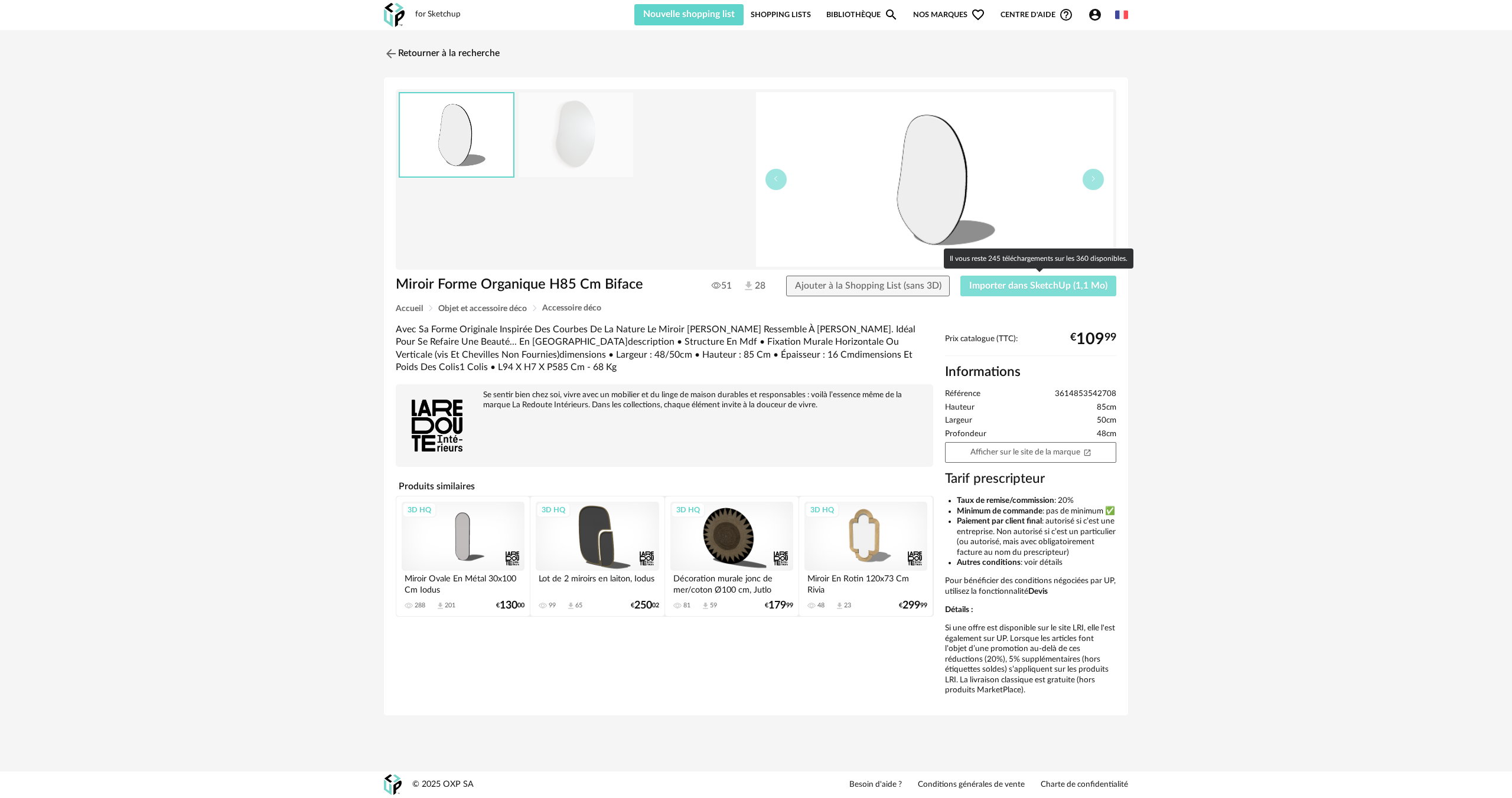
click at [1027, 288] on span "Importer dans SketchUp (1,1 Mo)" at bounding box center [1038, 285] width 138 height 9
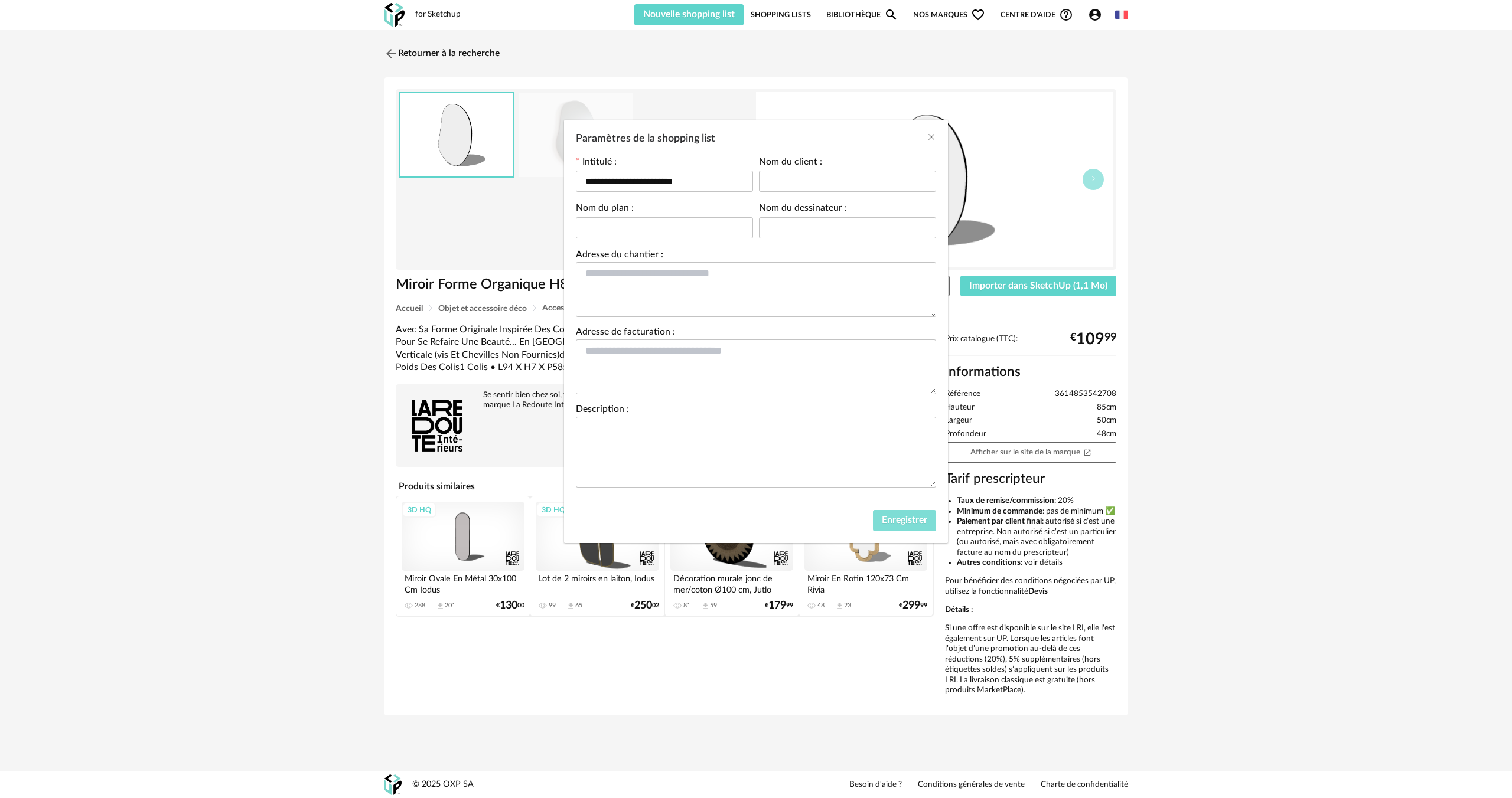
click at [892, 519] on span "Enregistrer" at bounding box center [905, 519] width 46 height 9
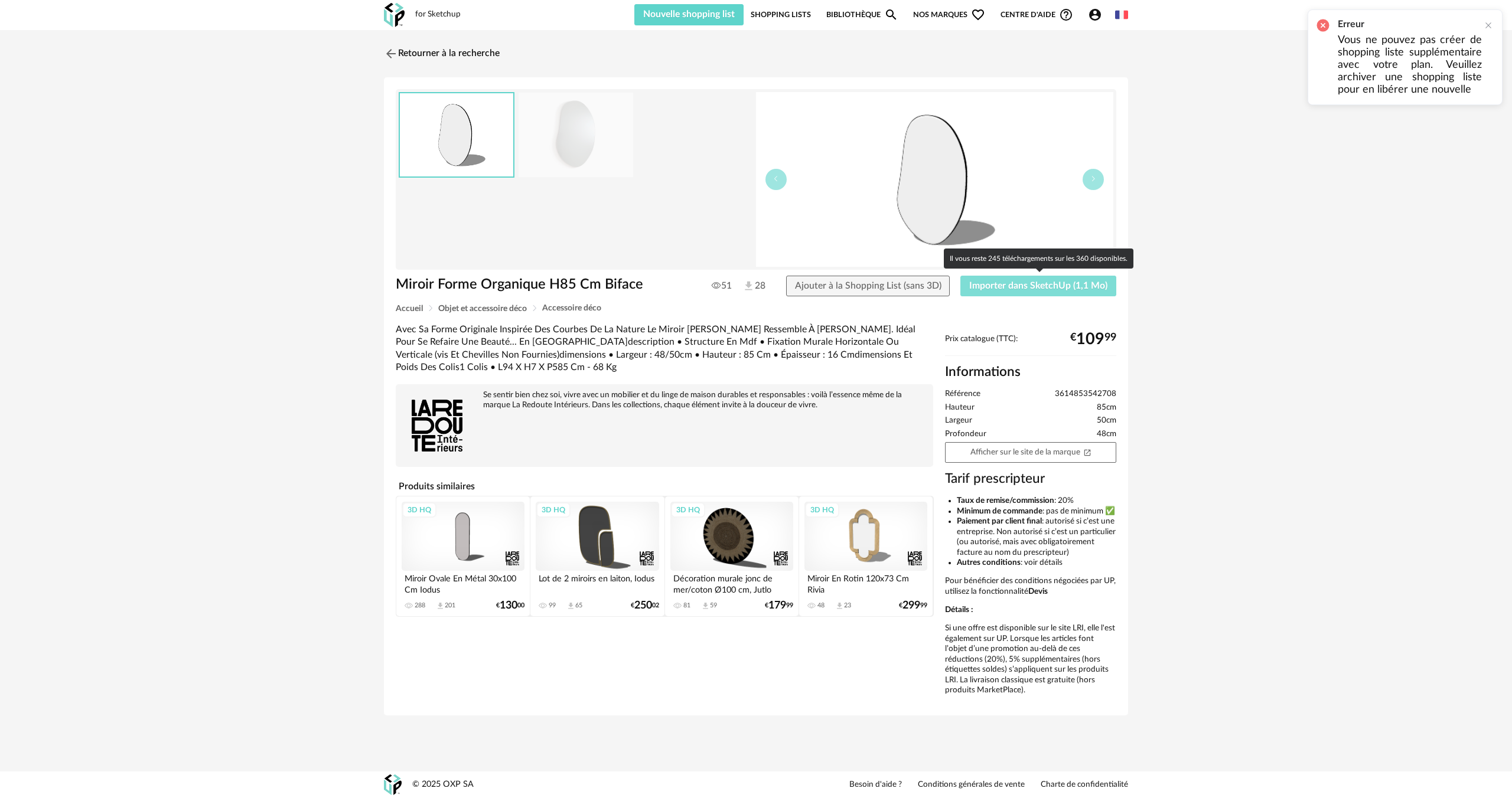
click at [984, 285] on span "Importer dans SketchUp (1,1 Mo)" at bounding box center [1038, 285] width 138 height 9
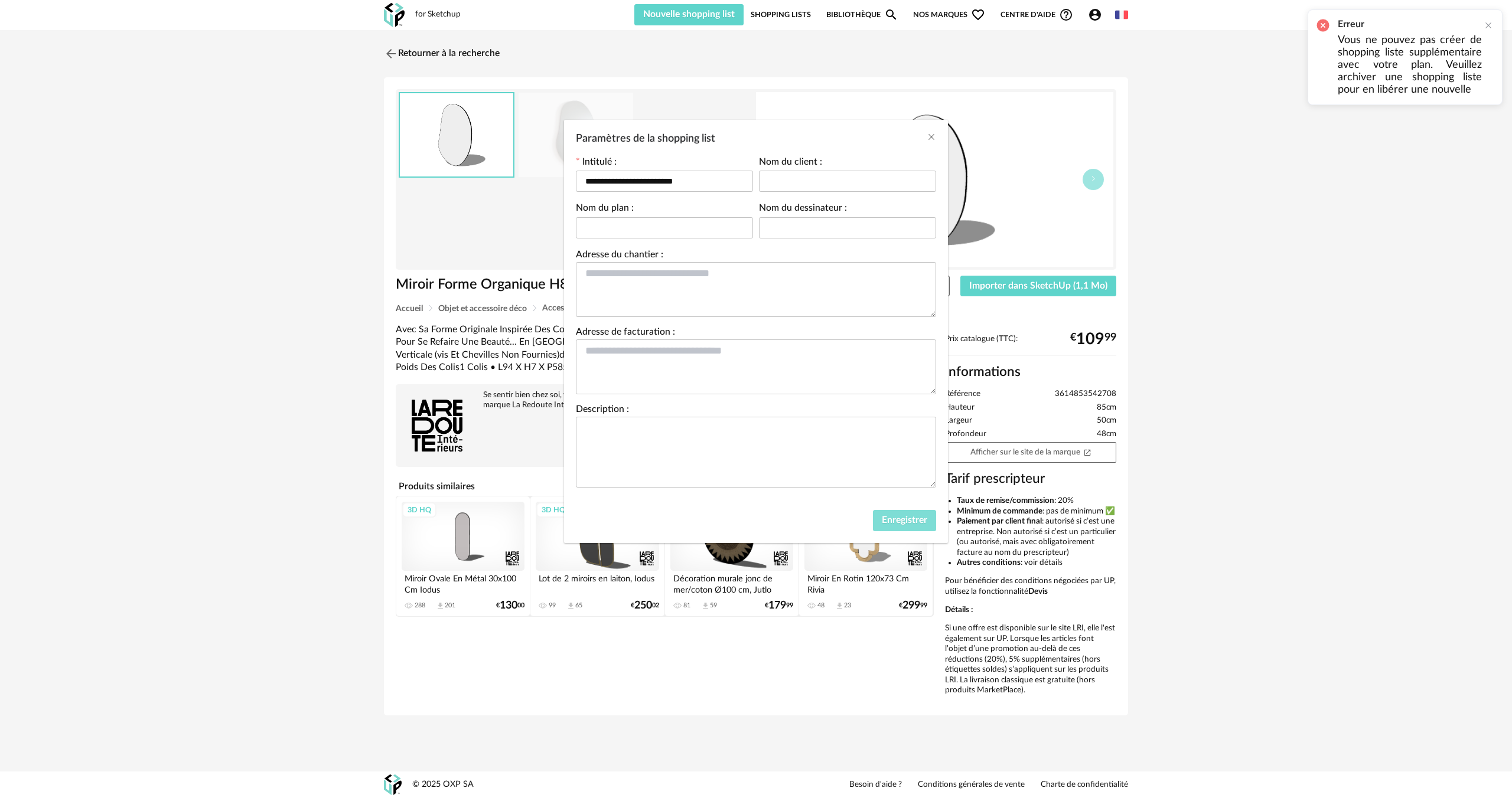
drag, startPoint x: 905, startPoint y: 529, endPoint x: 896, endPoint y: 440, distance: 89.5
click at [905, 526] on button "Enregistrer" at bounding box center [905, 521] width 63 height 21
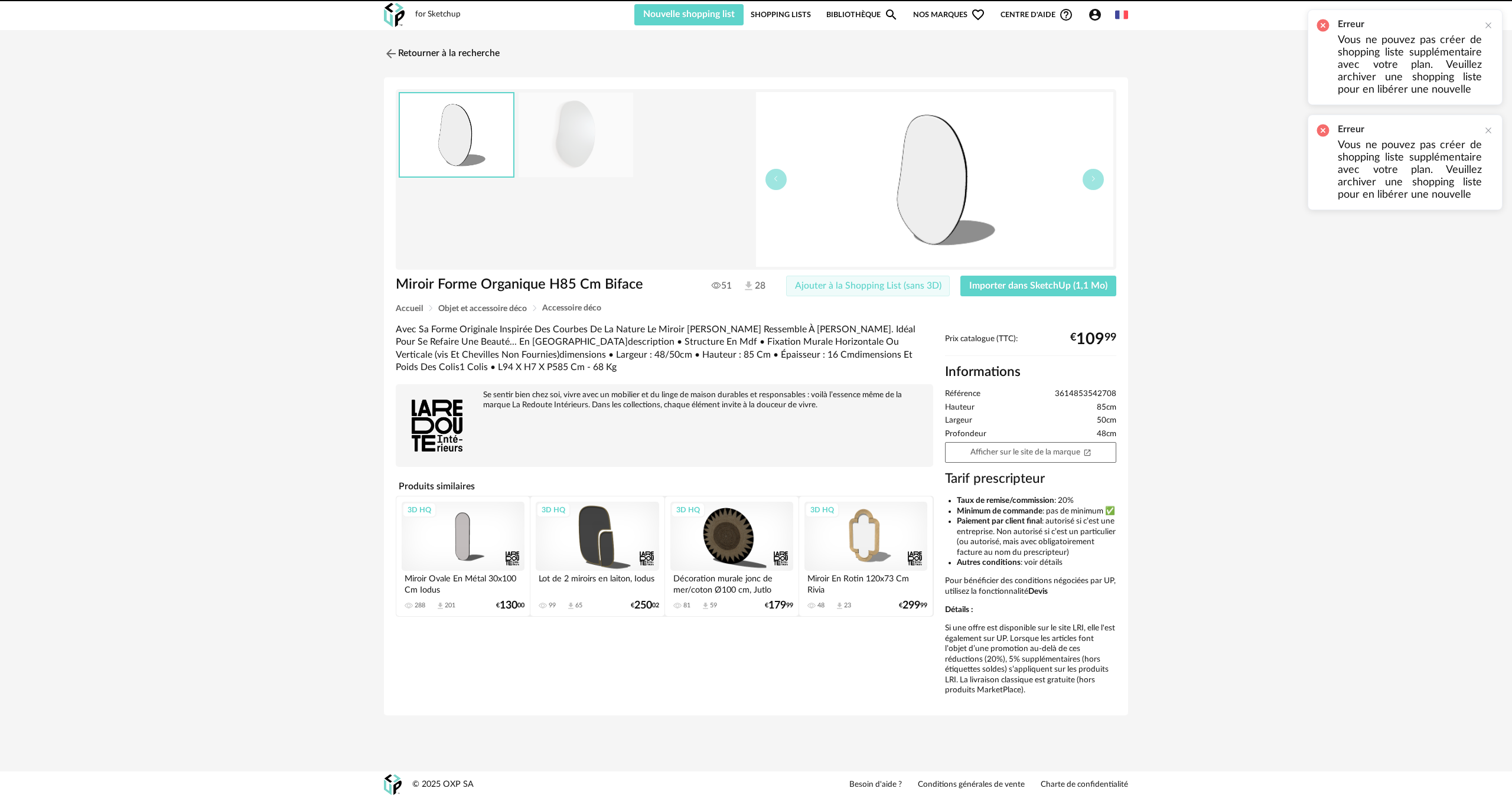
click at [860, 281] on span "Ajouter à la Shopping List (sans 3D)" at bounding box center [868, 285] width 146 height 9
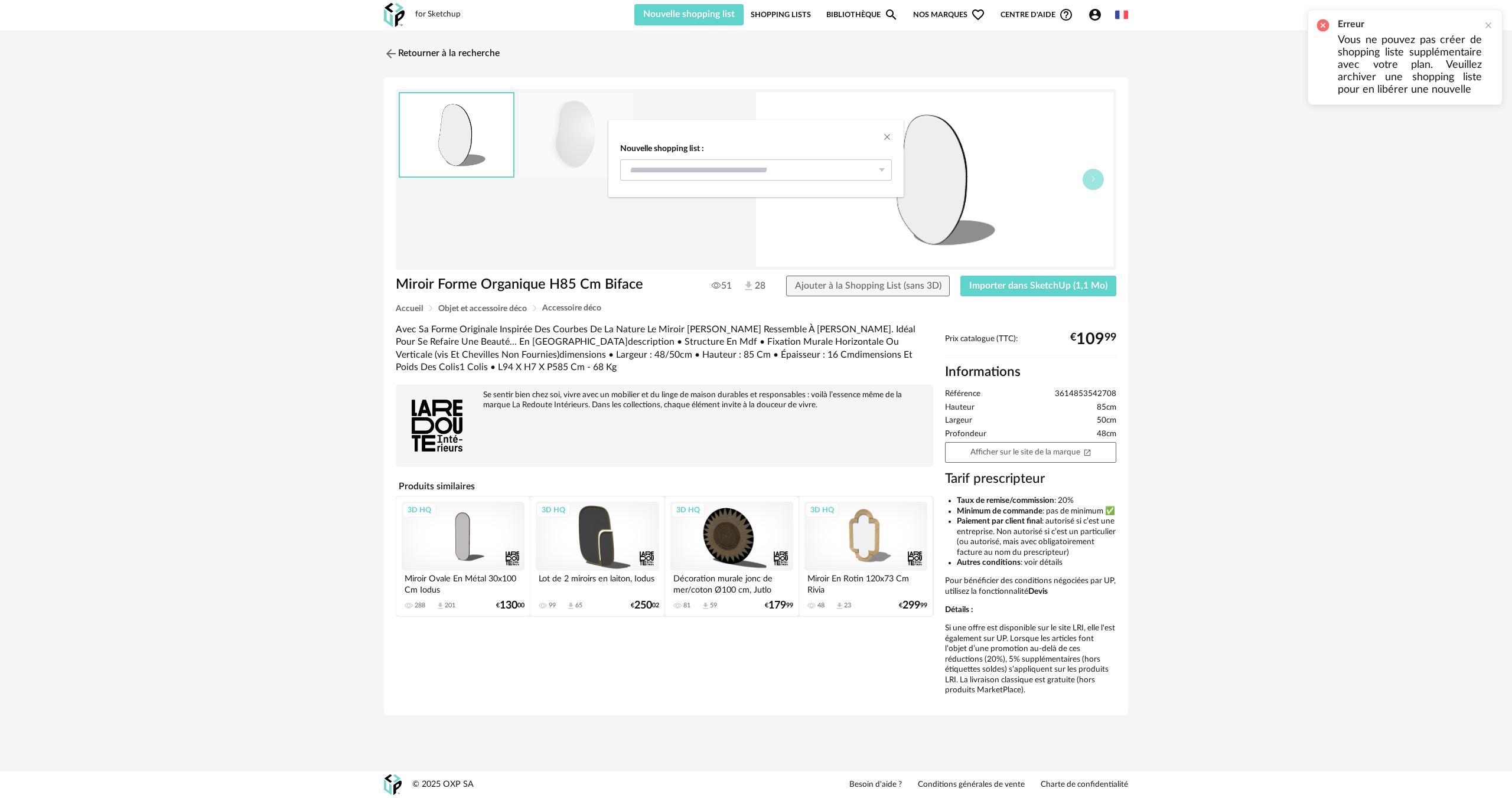
drag, startPoint x: 759, startPoint y: 158, endPoint x: 749, endPoint y: 170, distance: 15.6
click at [758, 158] on div "Nouvelle shopping list : APS - RIBBES - indice A 37 TERRE ET PIERRE - AMANCEY i…" at bounding box center [756, 162] width 271 height 37
click at [749, 170] on input "dialog" at bounding box center [756, 169] width 271 height 21
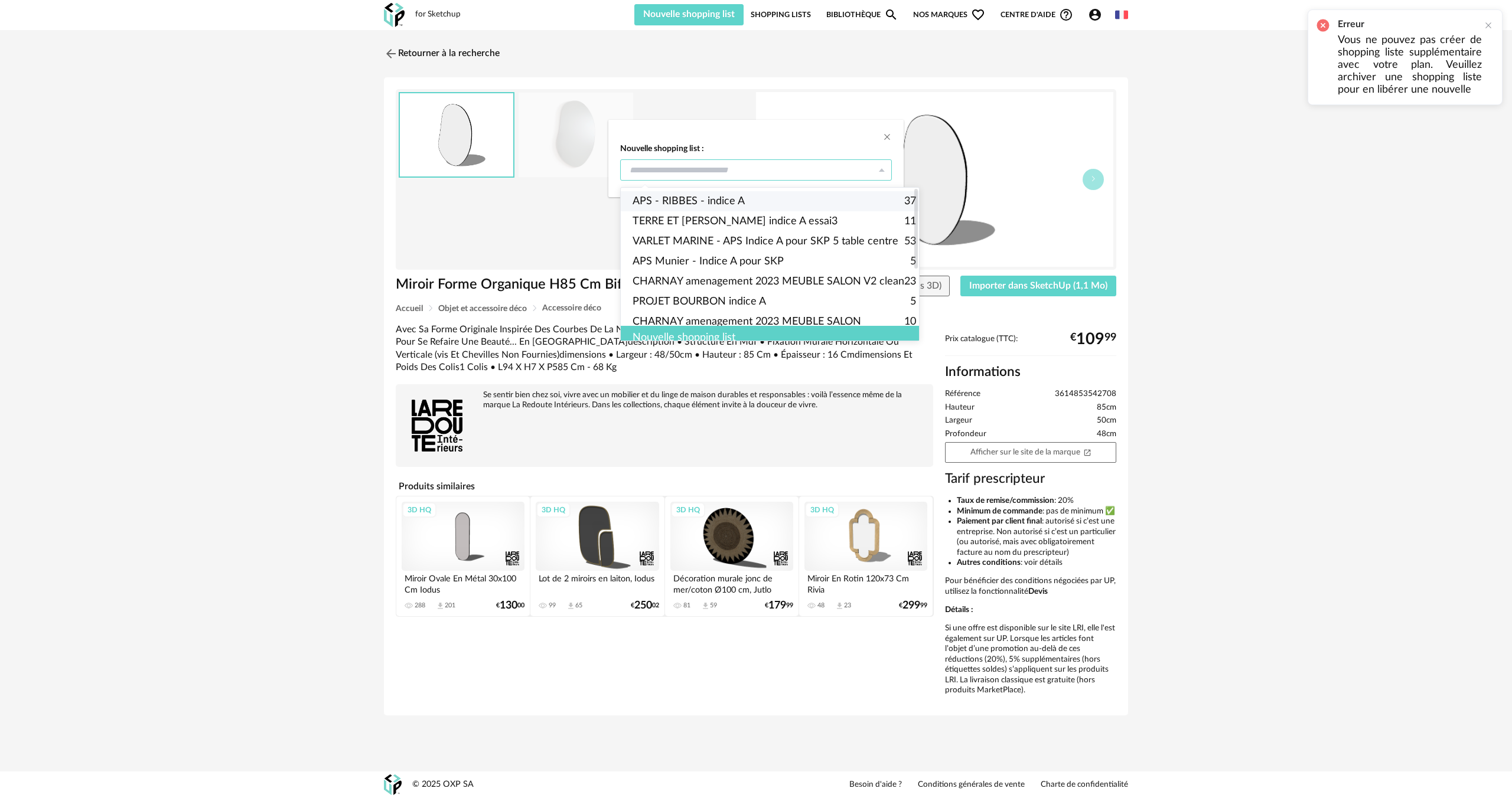
click at [702, 198] on span "APS - RIBBES - indice A" at bounding box center [689, 201] width 112 height 20
type input "**********"
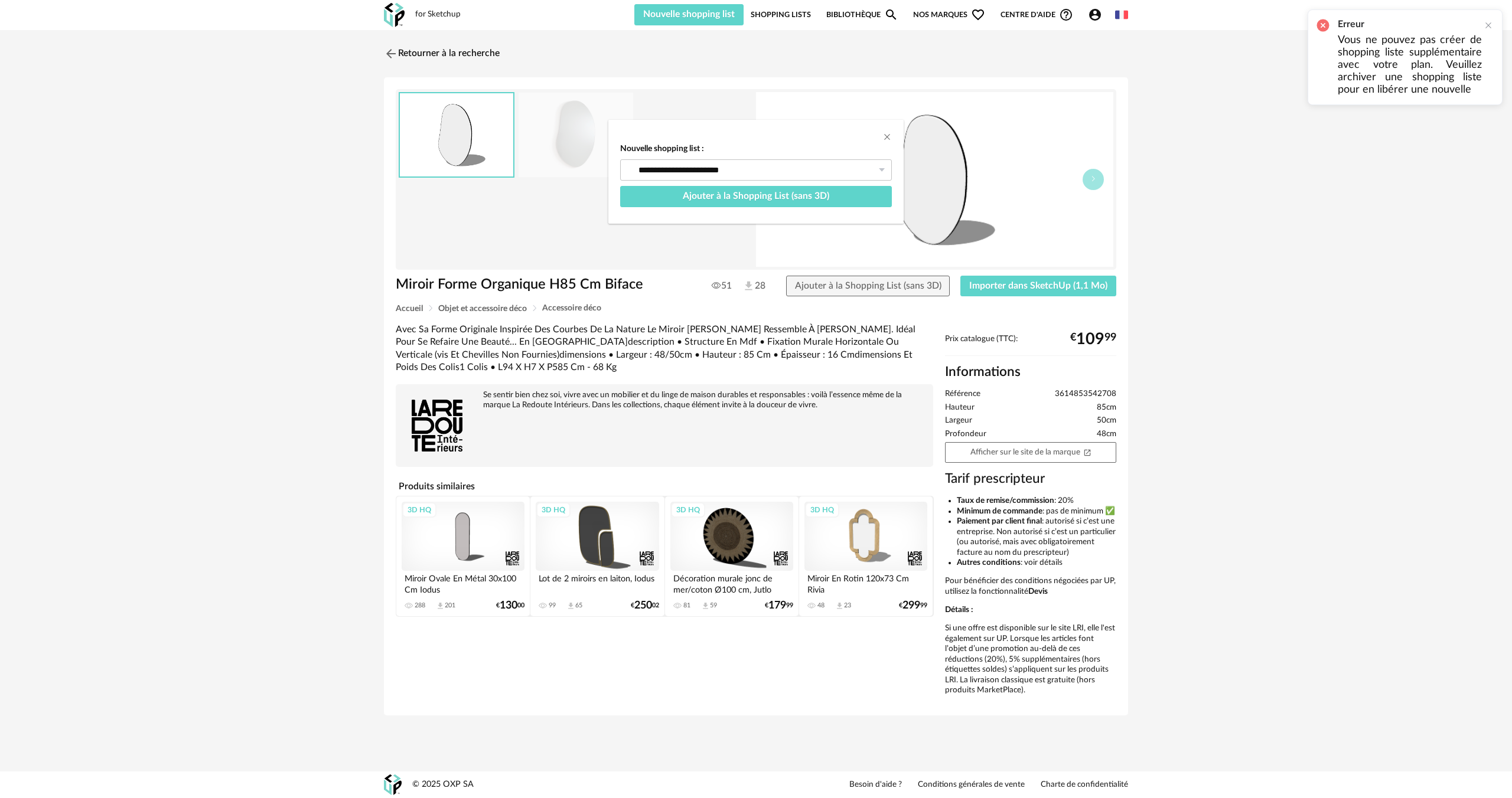
click at [1005, 291] on div "**********" at bounding box center [756, 399] width 1512 height 798
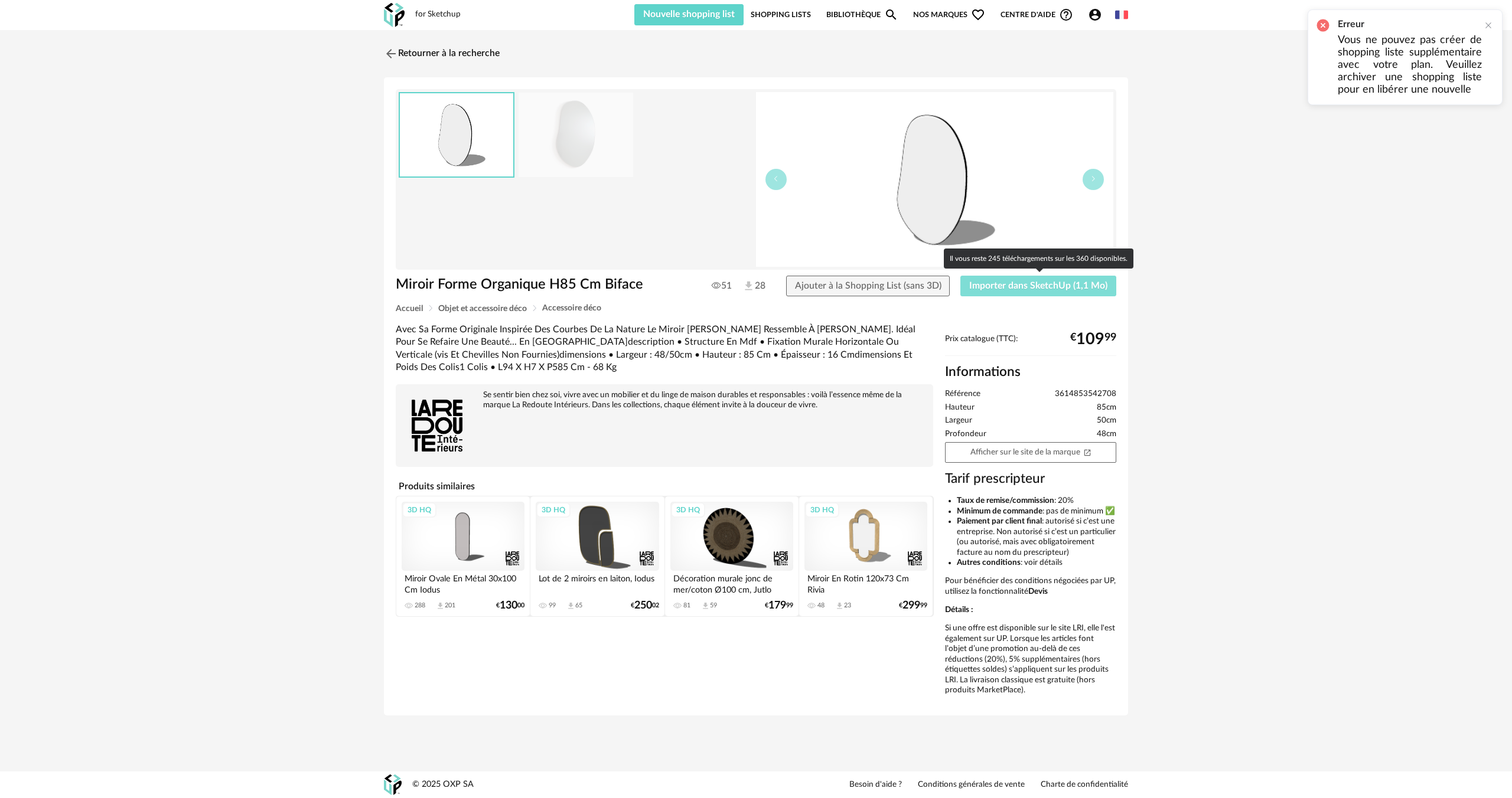
click at [1003, 288] on span "Importer dans SketchUp (1,1 Mo)" at bounding box center [1038, 285] width 138 height 9
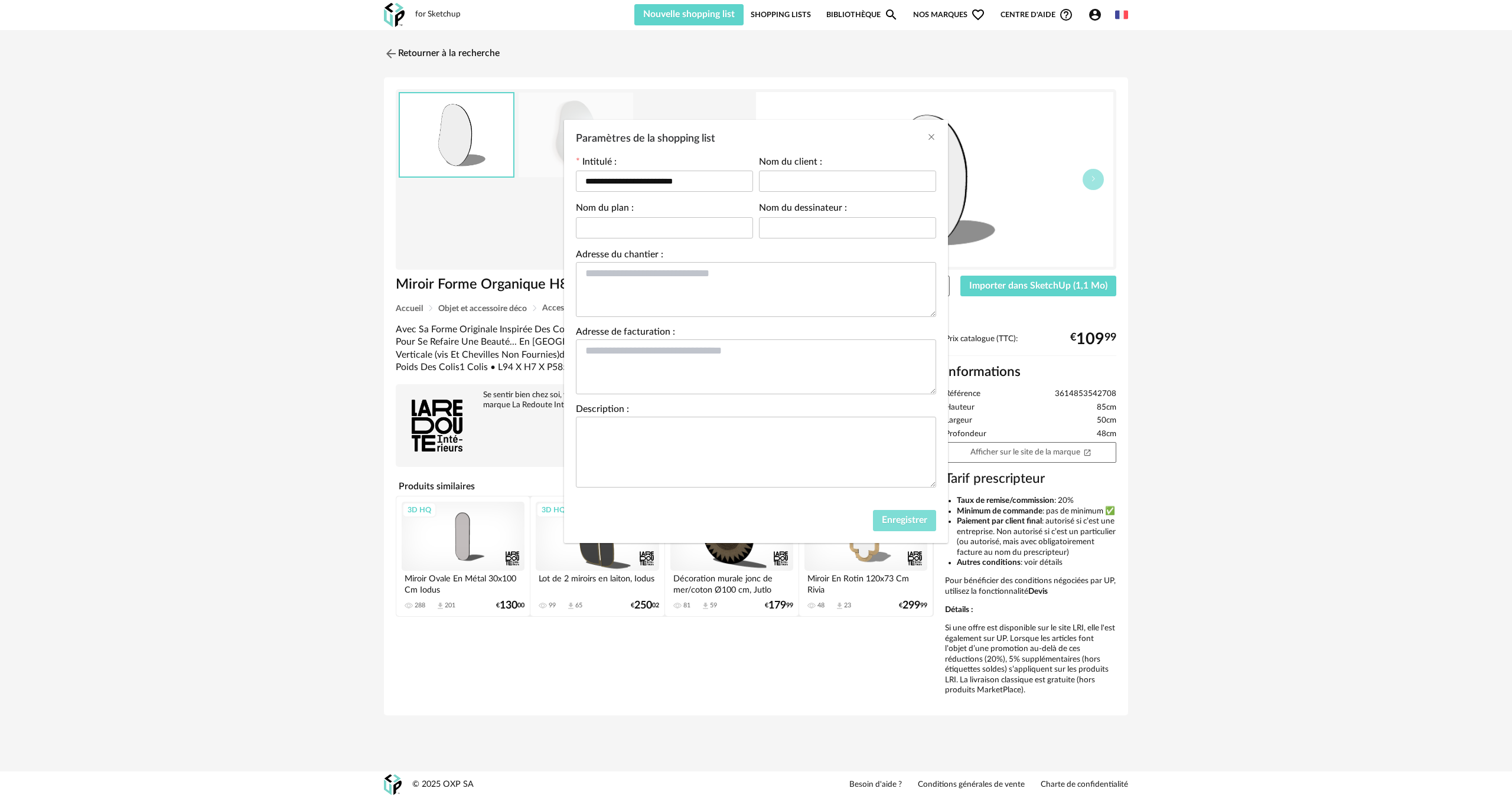
click at [914, 524] on span "Enregistrer" at bounding box center [905, 519] width 46 height 9
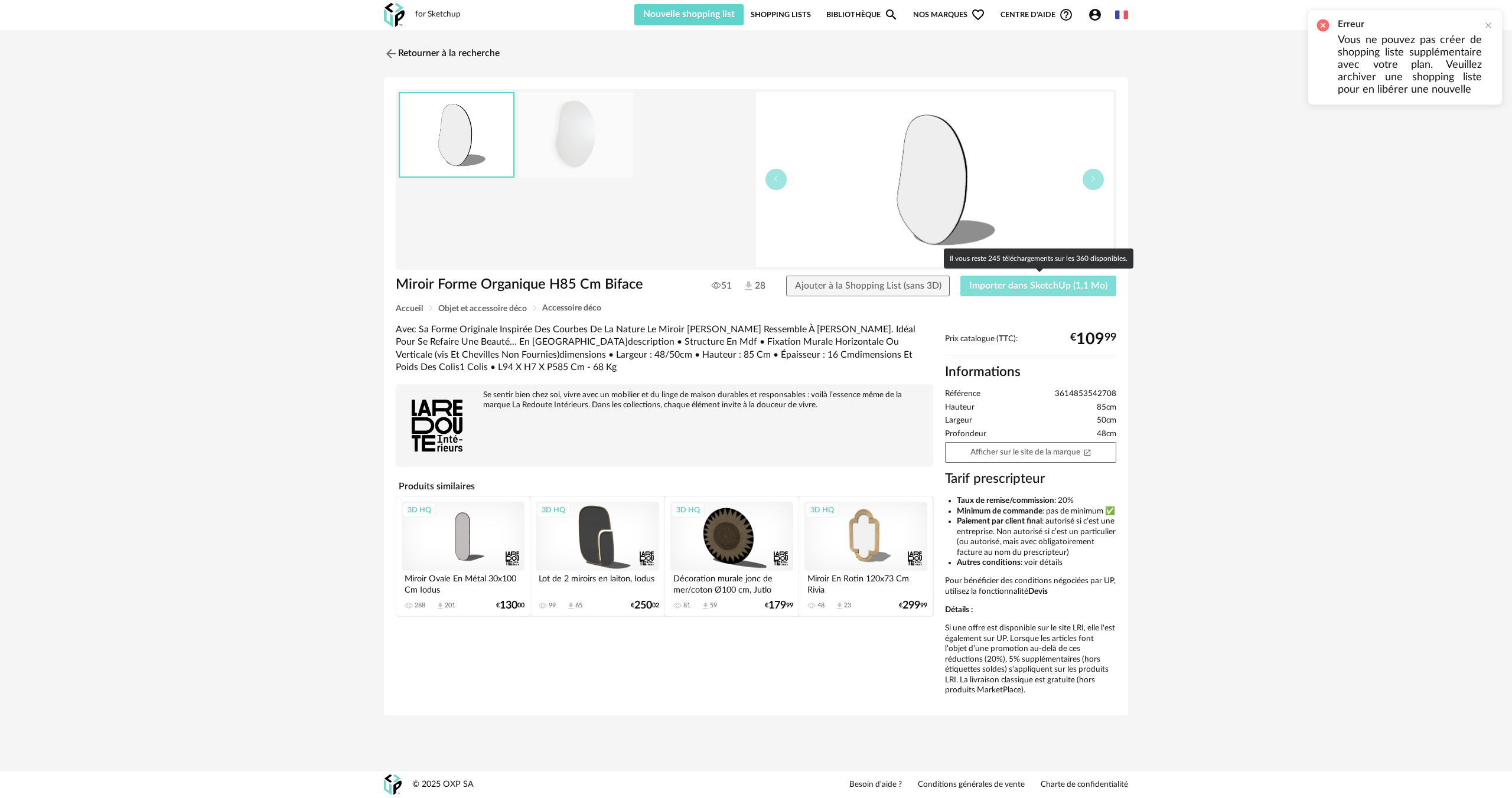
click at [983, 290] on span "Importer dans SketchUp (1,1 Mo)" at bounding box center [1038, 285] width 138 height 9
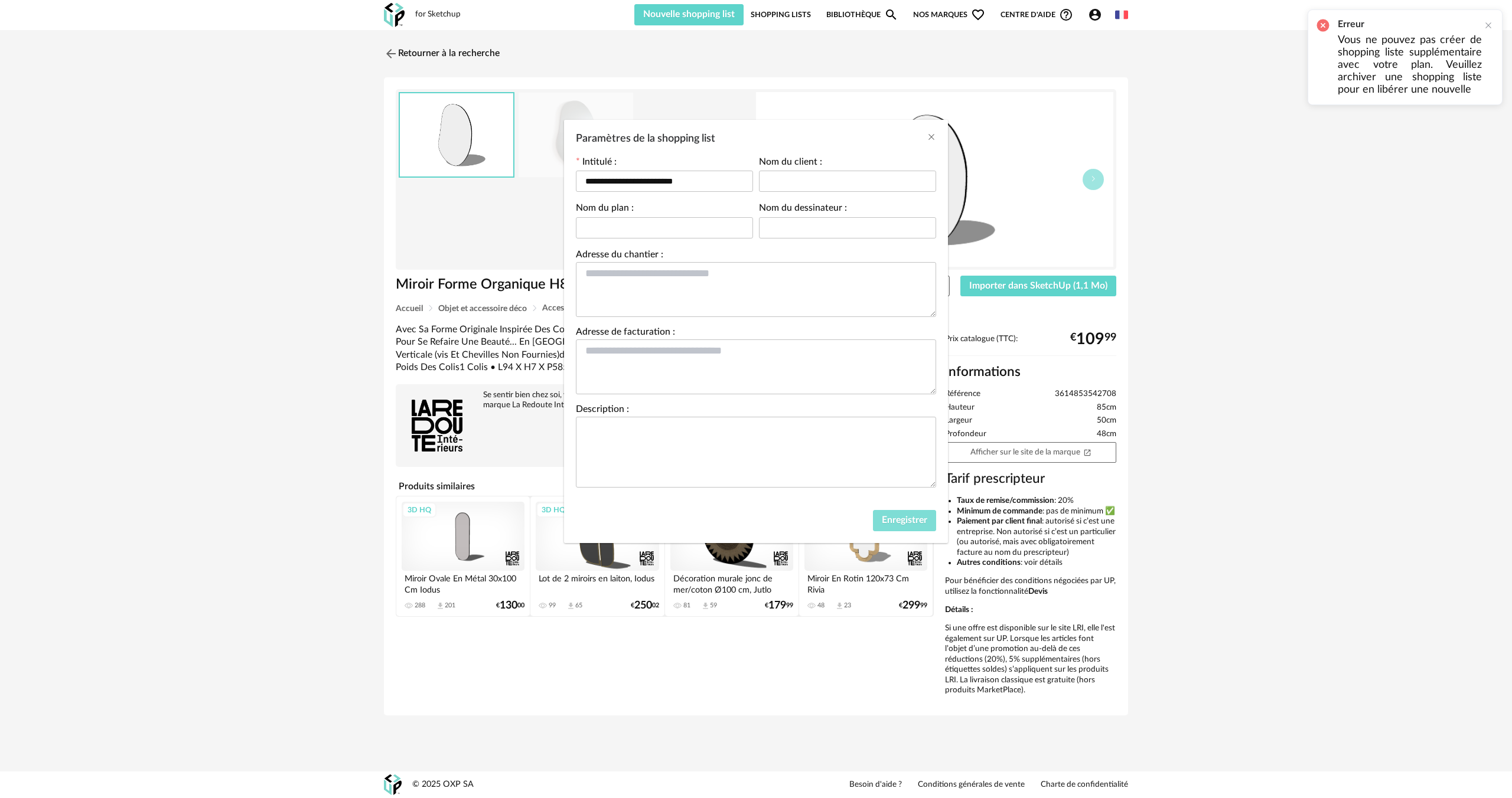
click at [901, 529] on button "Enregistrer" at bounding box center [905, 521] width 63 height 21
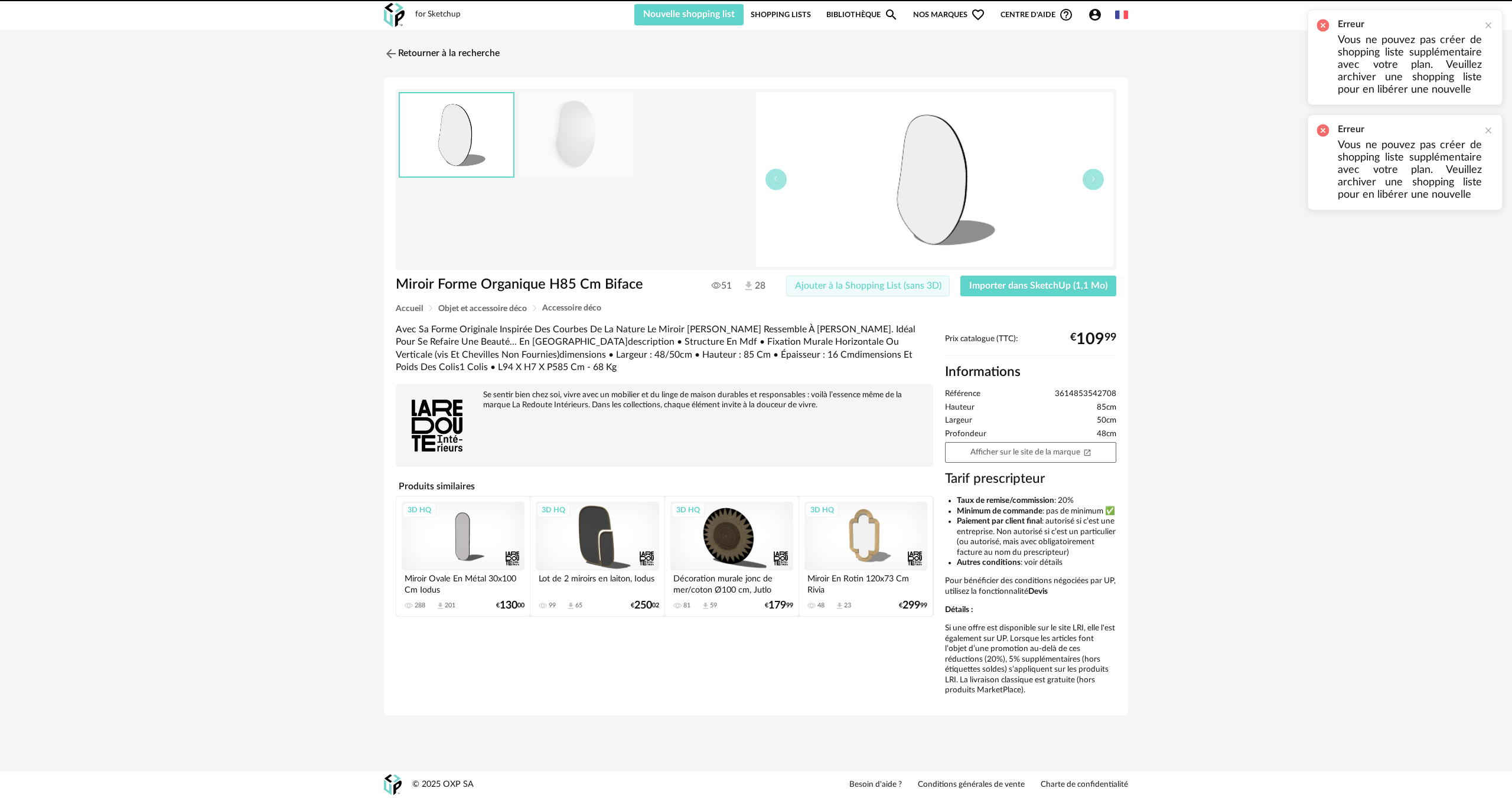
click at [865, 285] on span "Ajouter à la Shopping List (sans 3D)" at bounding box center [868, 285] width 146 height 9
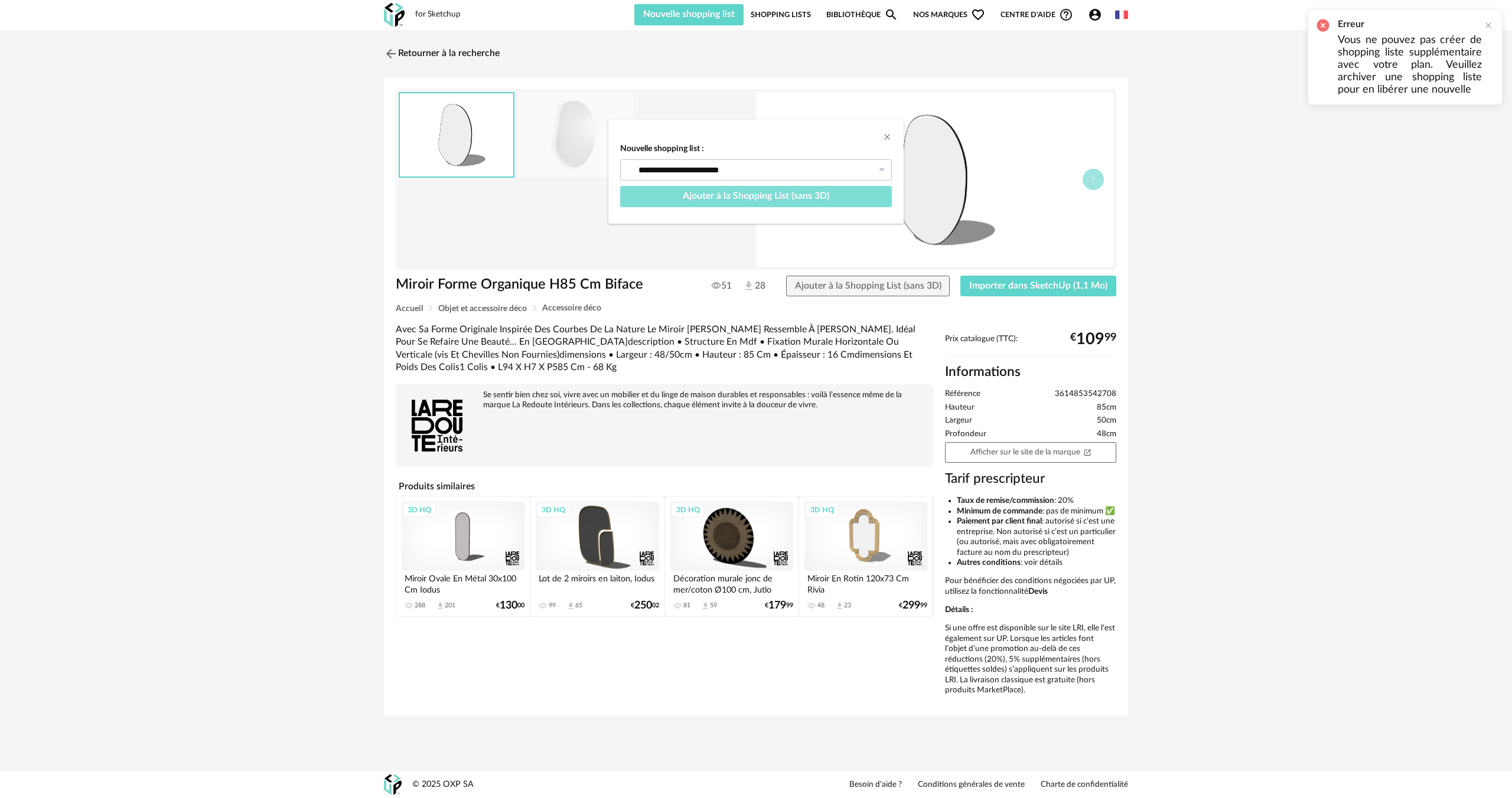
click at [758, 199] on span "Ajouter à la Shopping List (sans 3D)" at bounding box center [756, 196] width 146 height 9
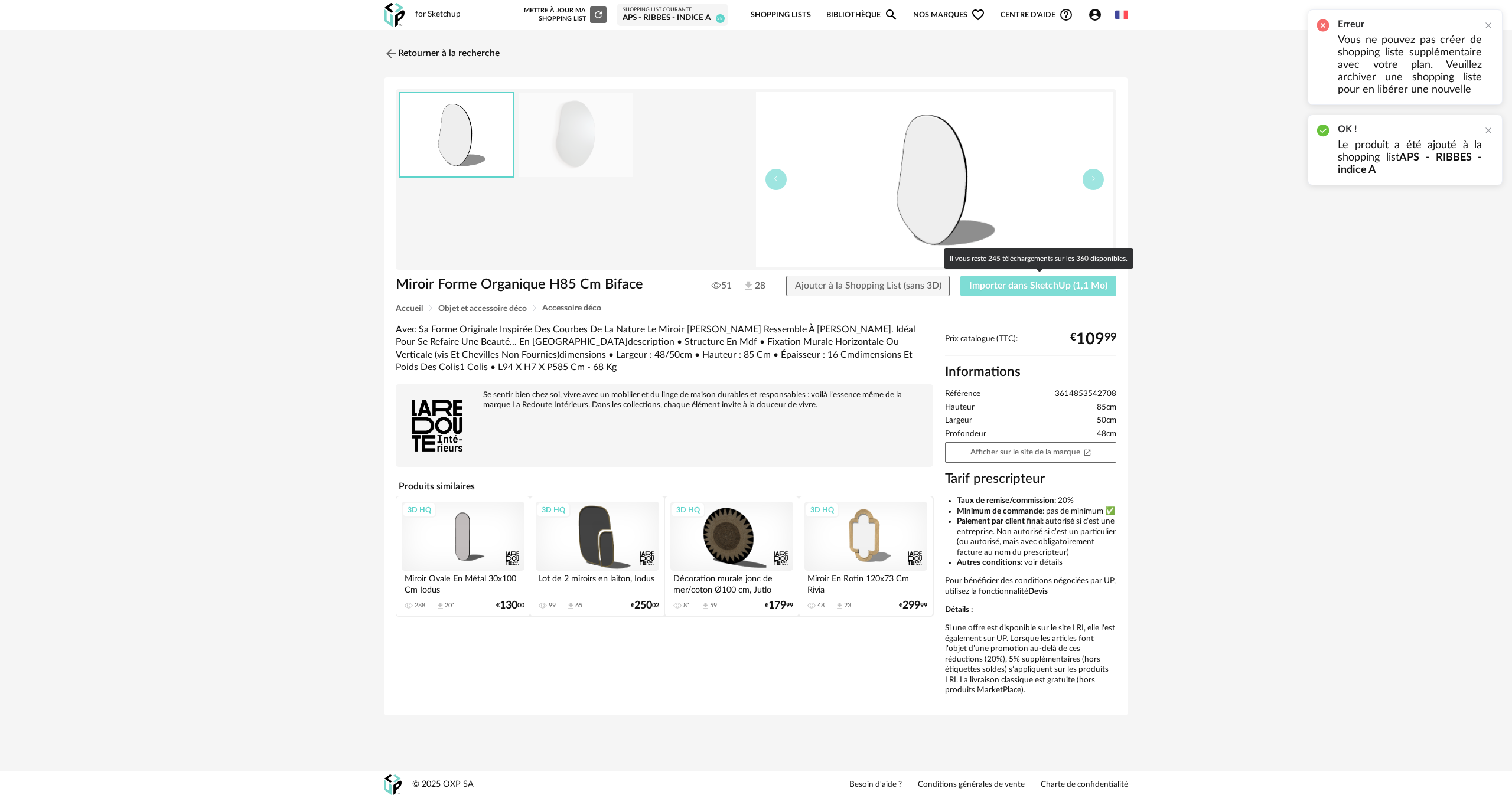
click at [982, 288] on span "Importer dans SketchUp (1,1 Mo)" at bounding box center [1038, 285] width 138 height 9
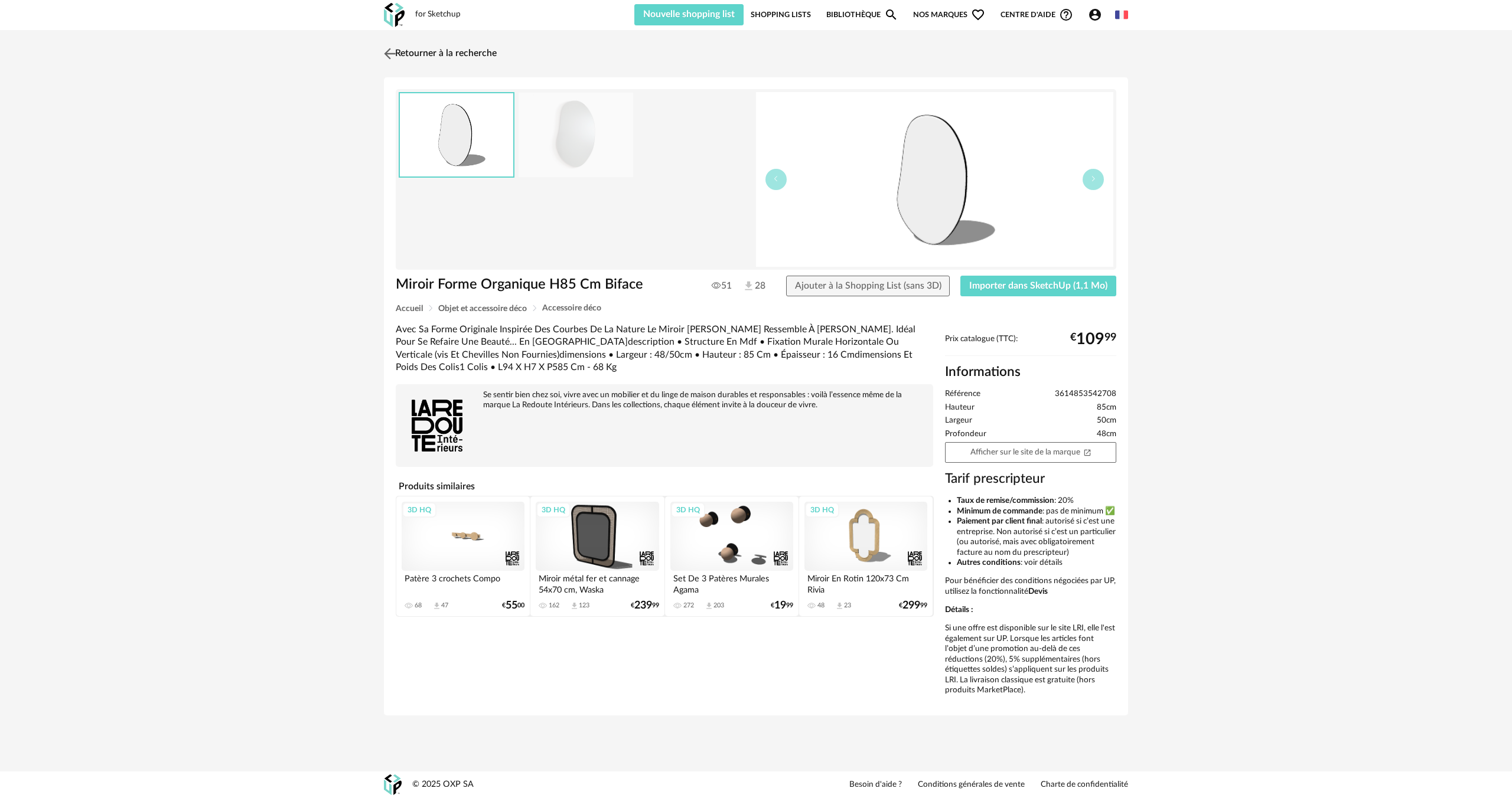
click at [393, 52] on img at bounding box center [390, 54] width 17 height 17
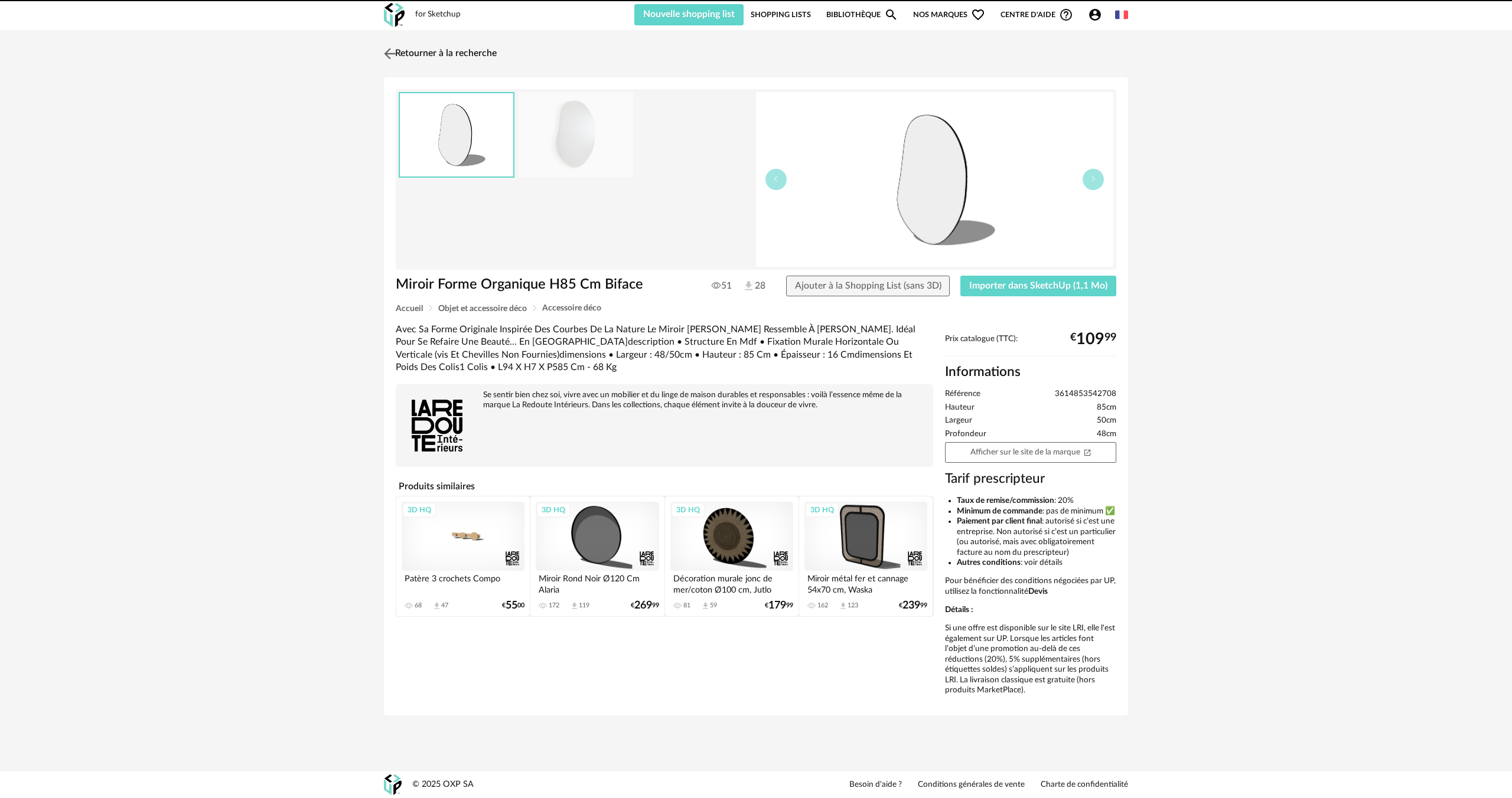
click at [411, 51] on link "Retourner à la recherche" at bounding box center [439, 54] width 116 height 26
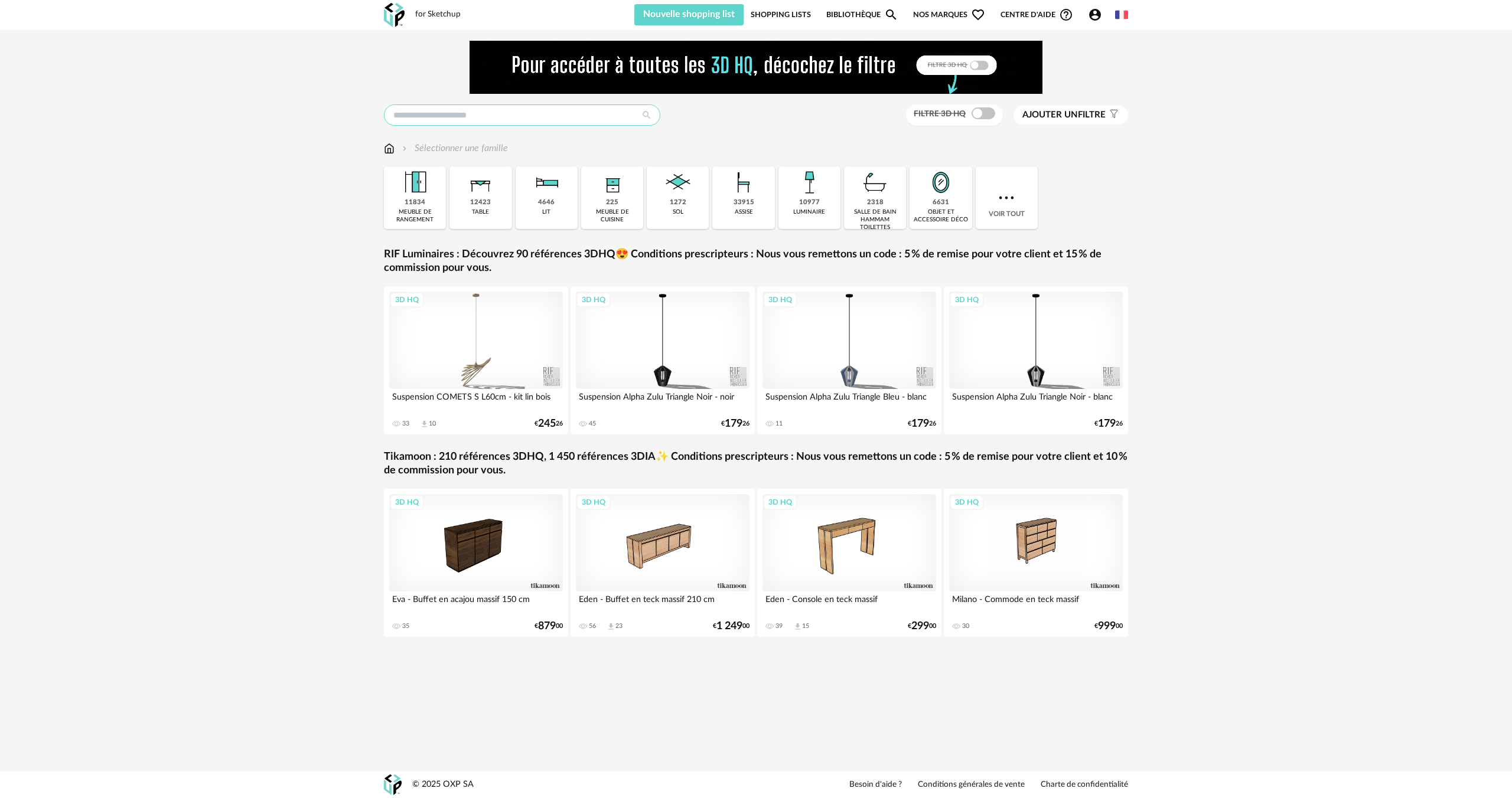
click at [473, 118] on input "text" at bounding box center [521, 115] width 276 height 21
type input "*****"
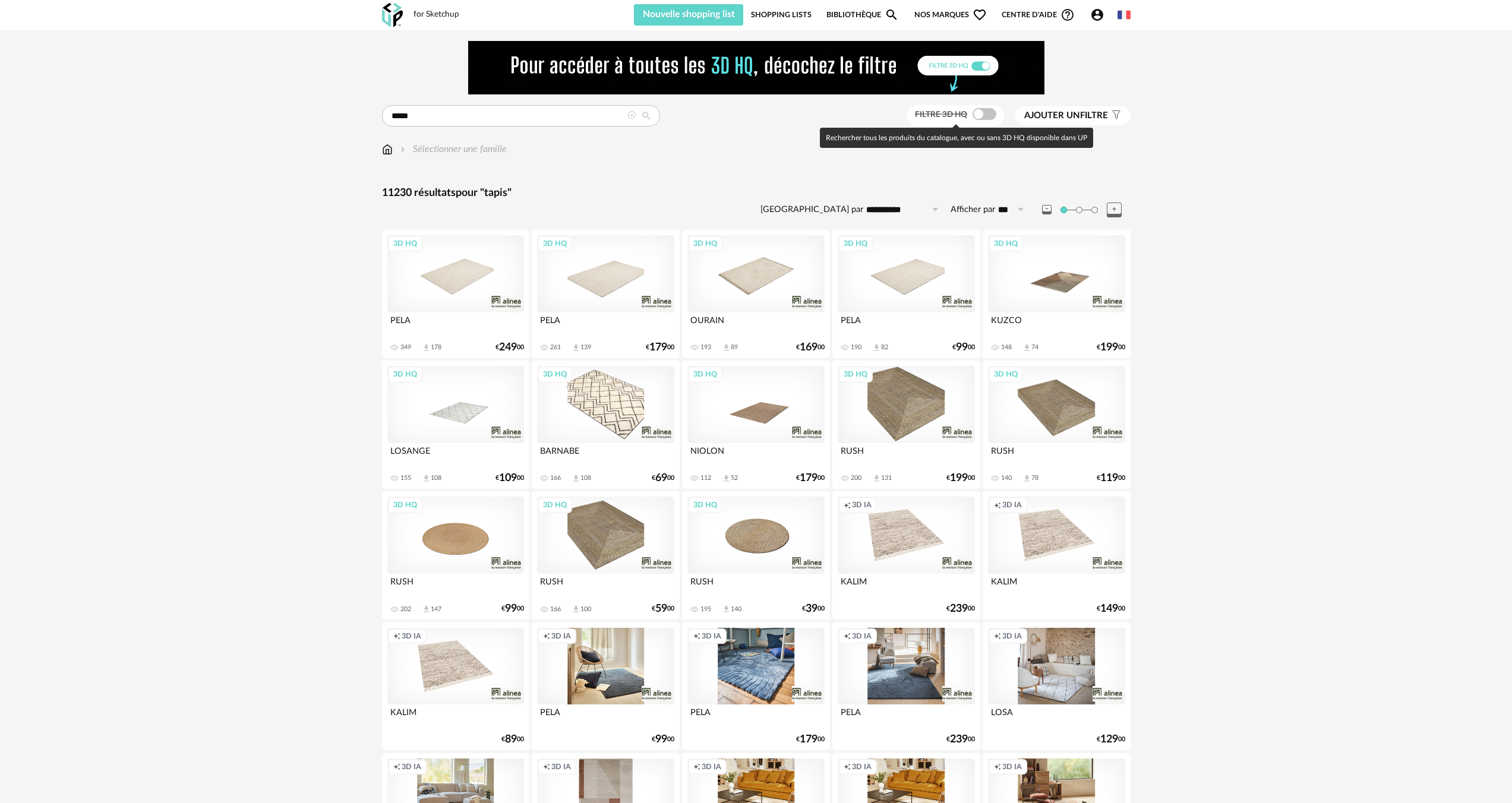
click at [989, 115] on span at bounding box center [984, 113] width 24 height 12
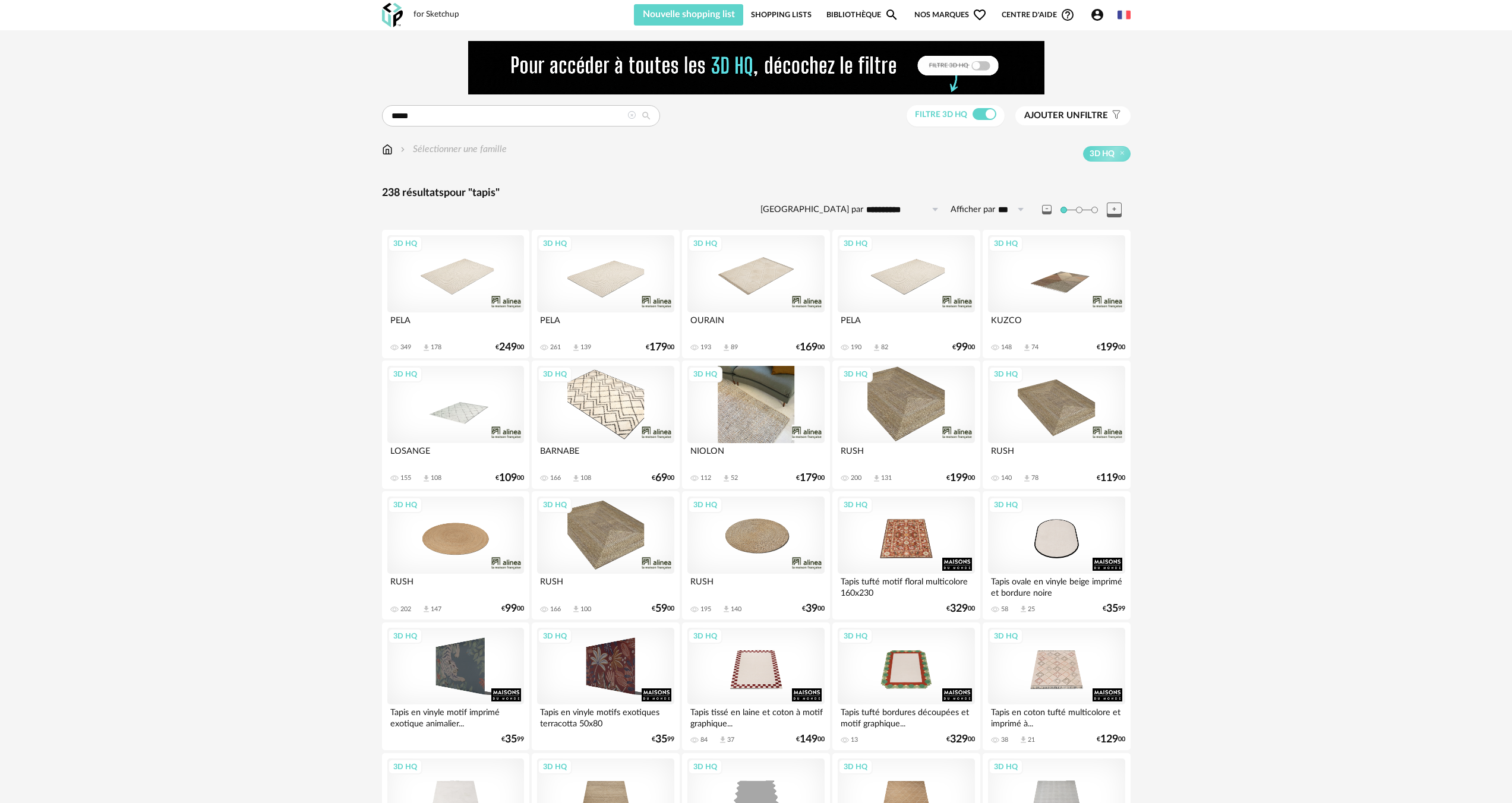
scroll to position [35, 0]
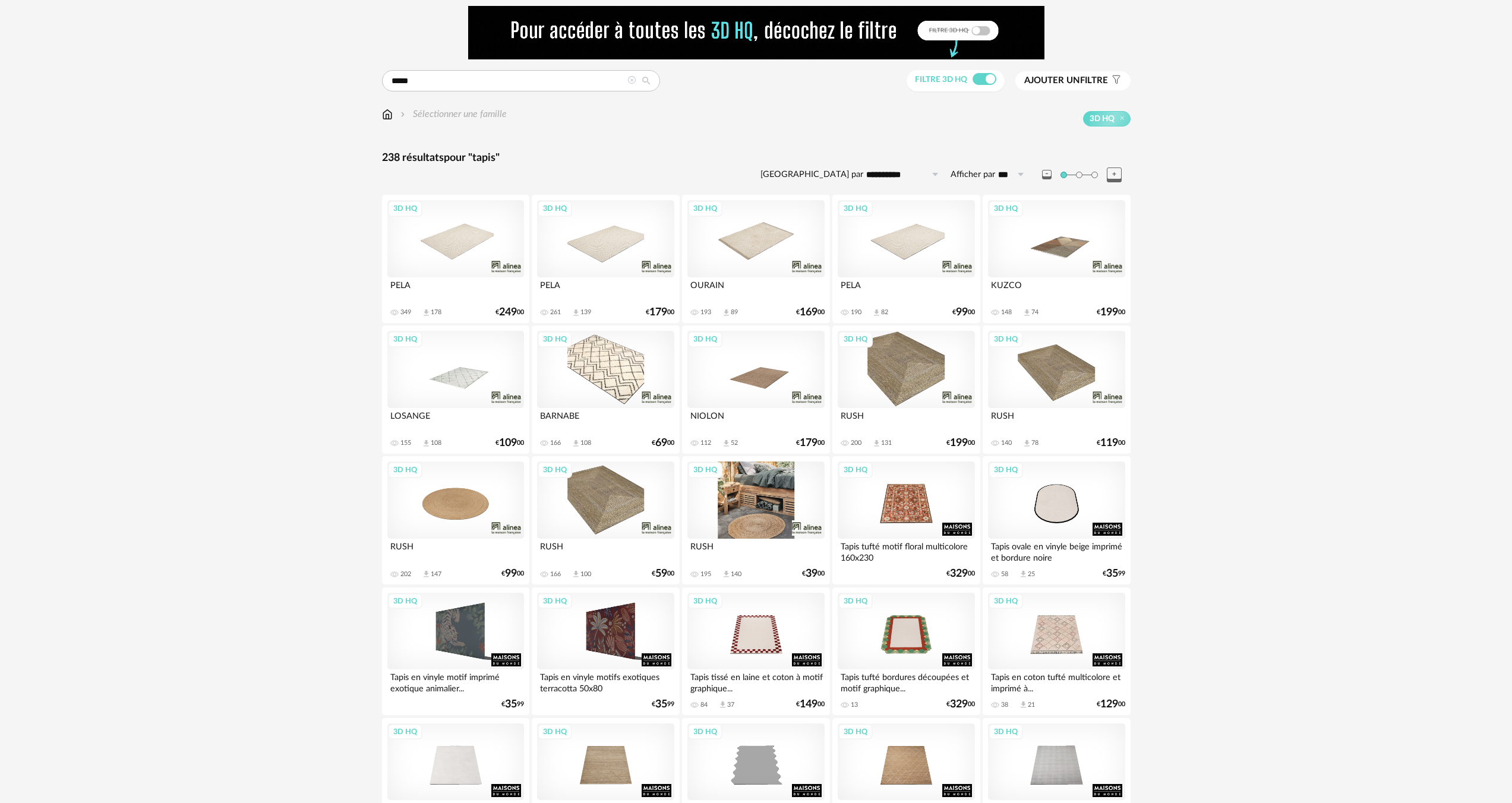
click at [773, 508] on div "3D HQ" at bounding box center [755, 500] width 137 height 77
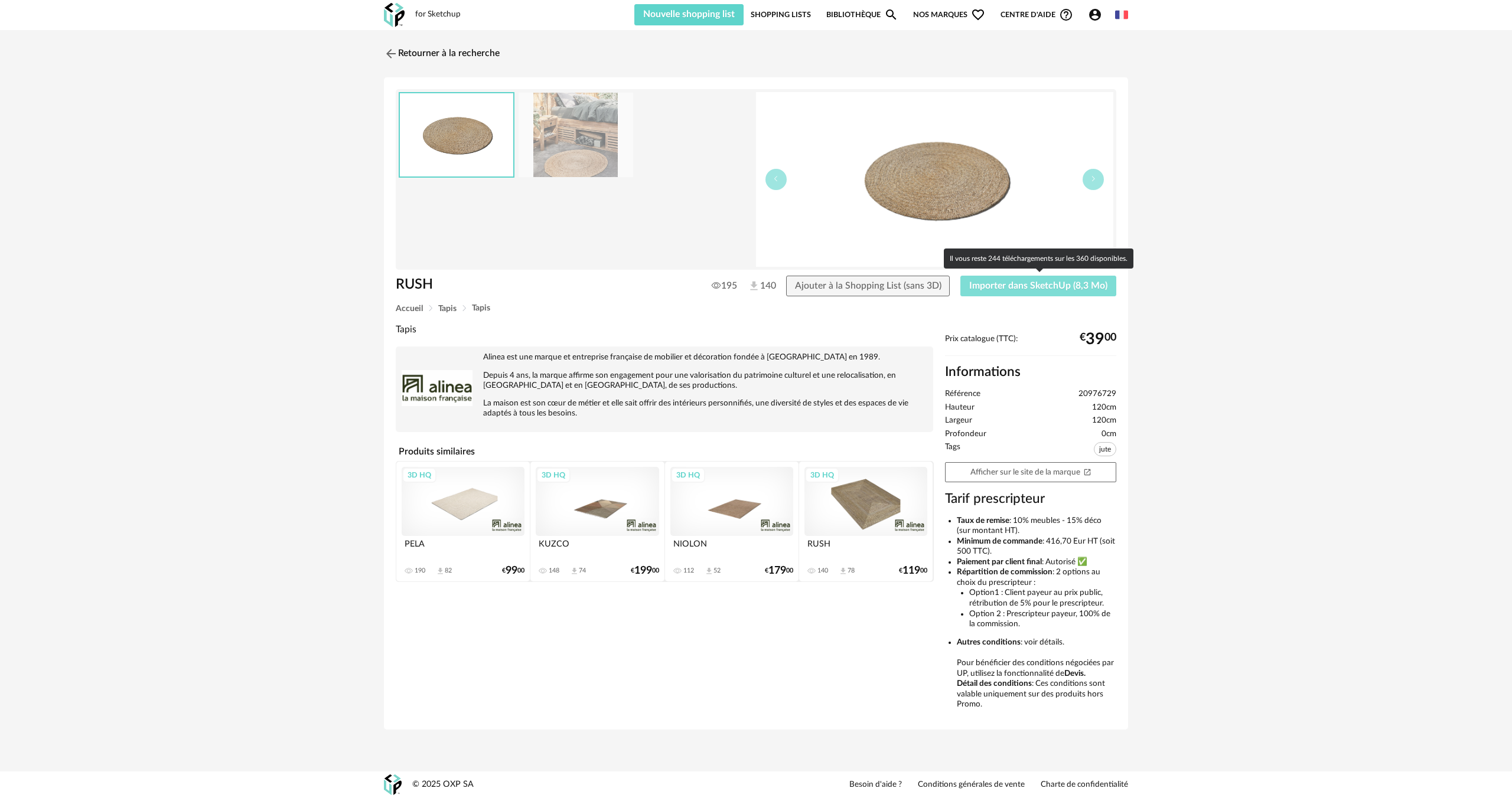
click at [1000, 290] on span "Importer dans SketchUp (8,3 Mo)" at bounding box center [1038, 285] width 138 height 9
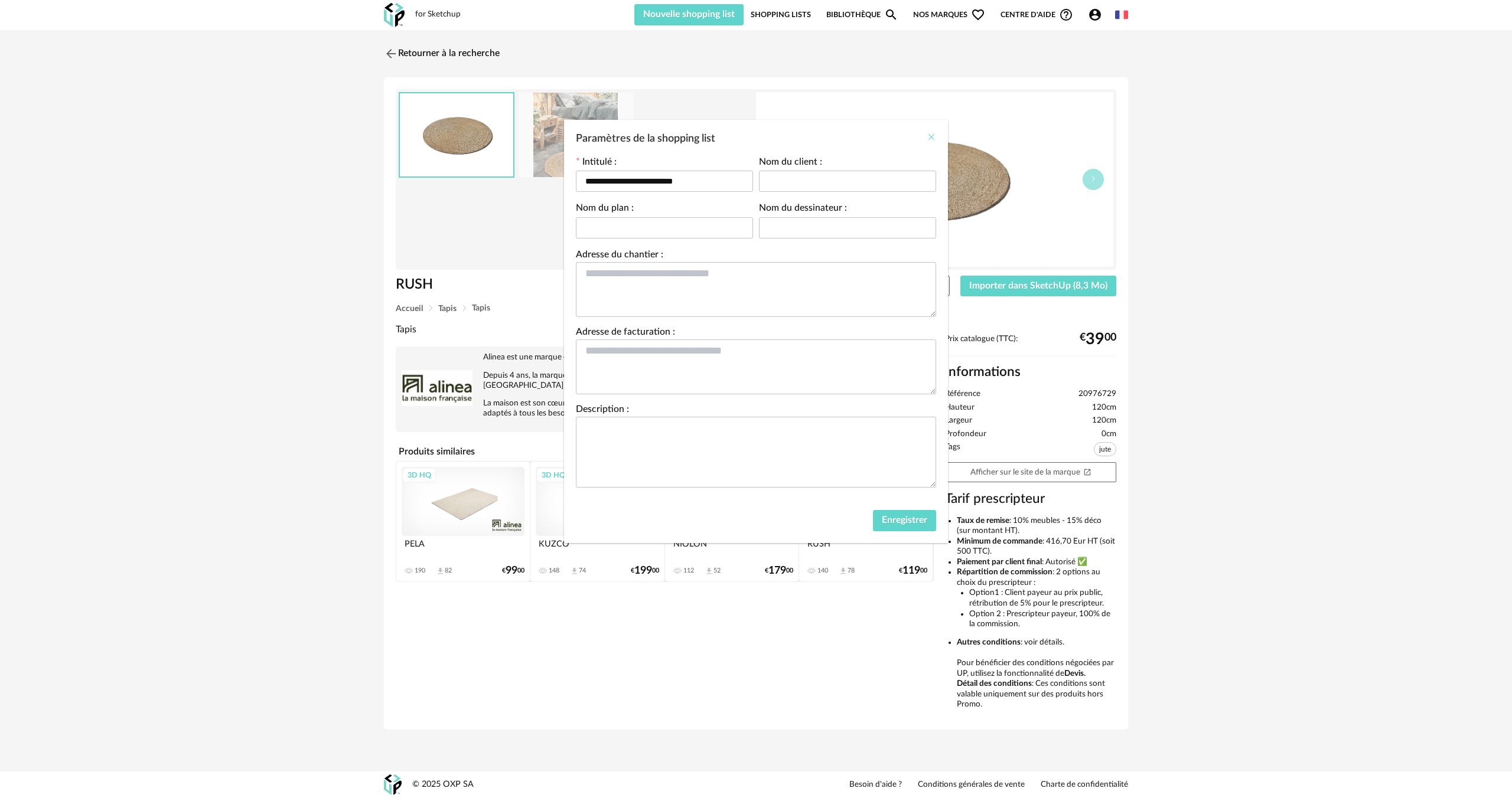
drag, startPoint x: 934, startPoint y: 138, endPoint x: 901, endPoint y: 119, distance: 38.1
click at [934, 138] on icon "Close" at bounding box center [931, 137] width 9 height 9
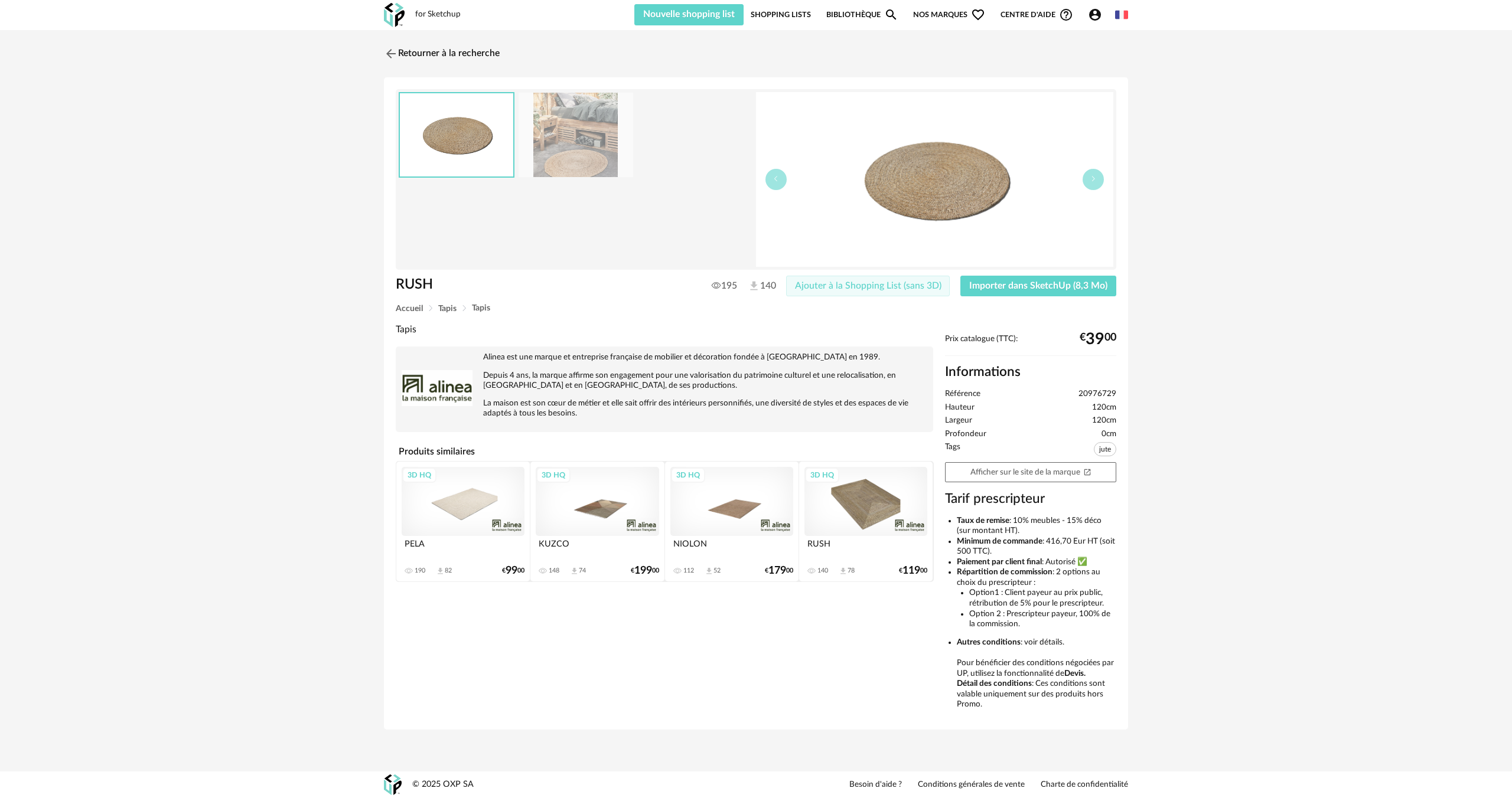
click at [812, 288] on span "Ajouter à la Shopping List (sans 3D)" at bounding box center [868, 285] width 146 height 9
click at [709, 177] on input "dialog" at bounding box center [756, 169] width 271 height 21
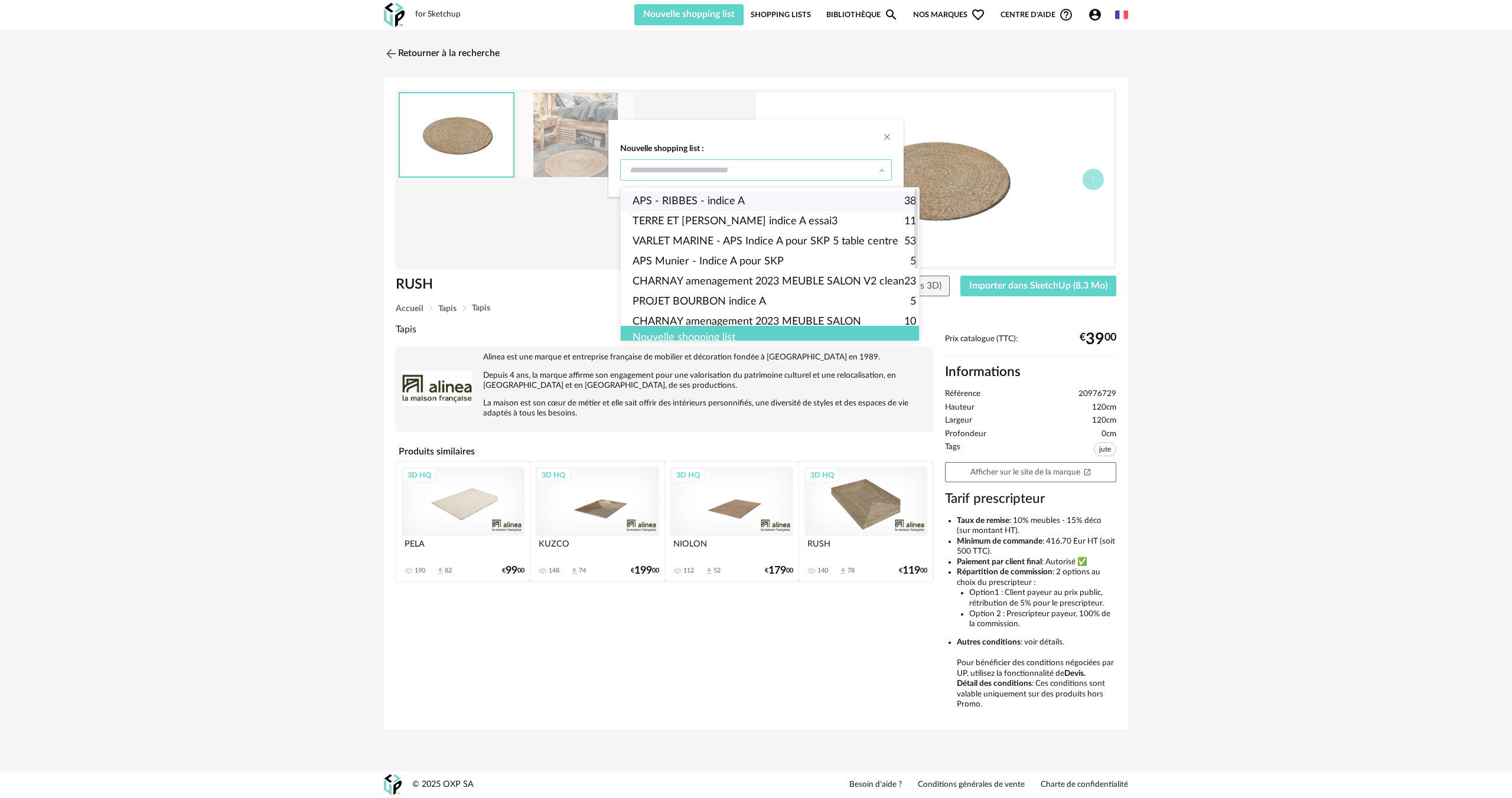
click at [712, 195] on span "APS - RIBBES - indice A" at bounding box center [689, 201] width 112 height 20
type input "**********"
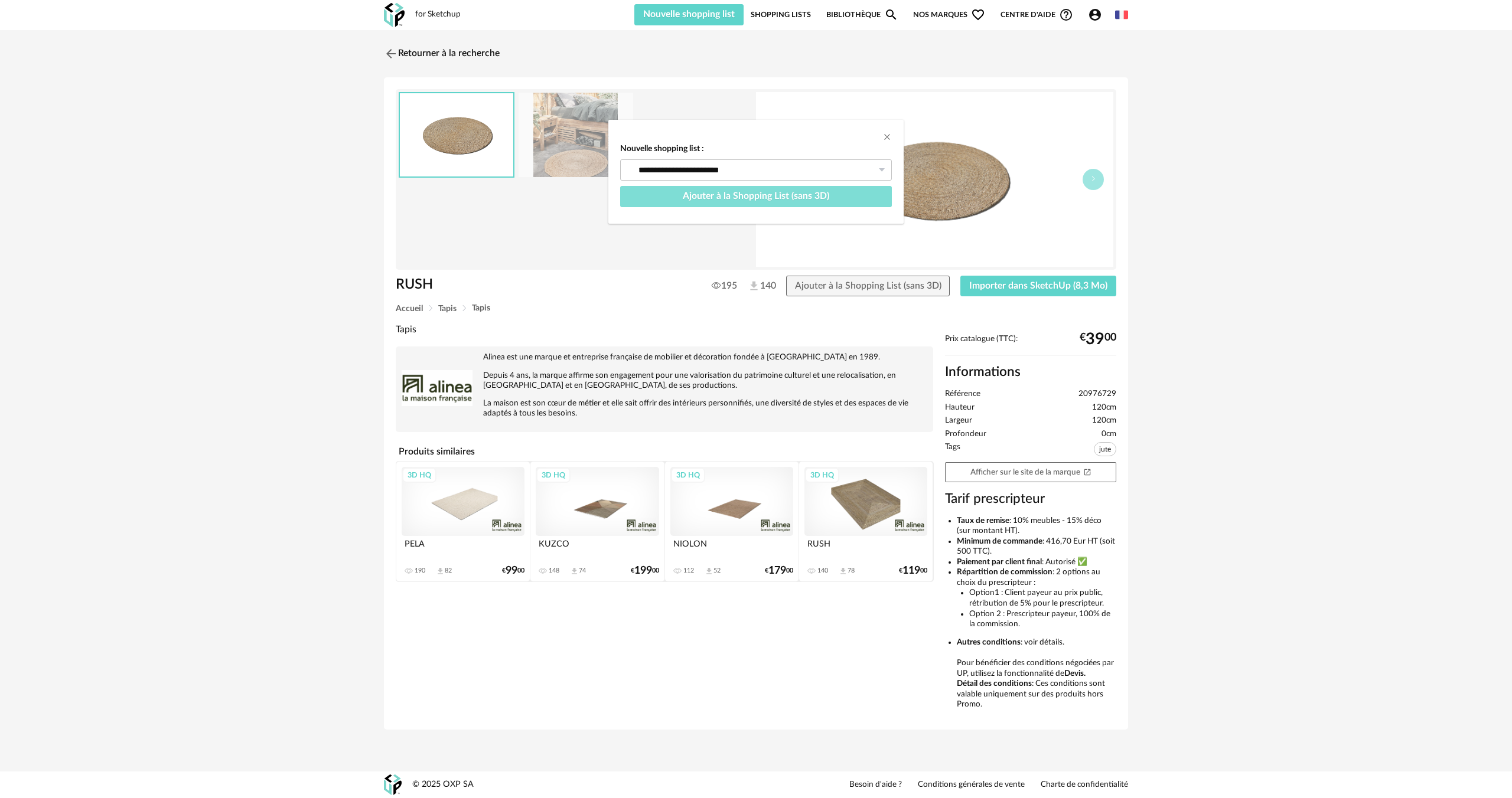
click at [717, 199] on span "Ajouter à la Shopping List (sans 3D)" at bounding box center [756, 196] width 146 height 9
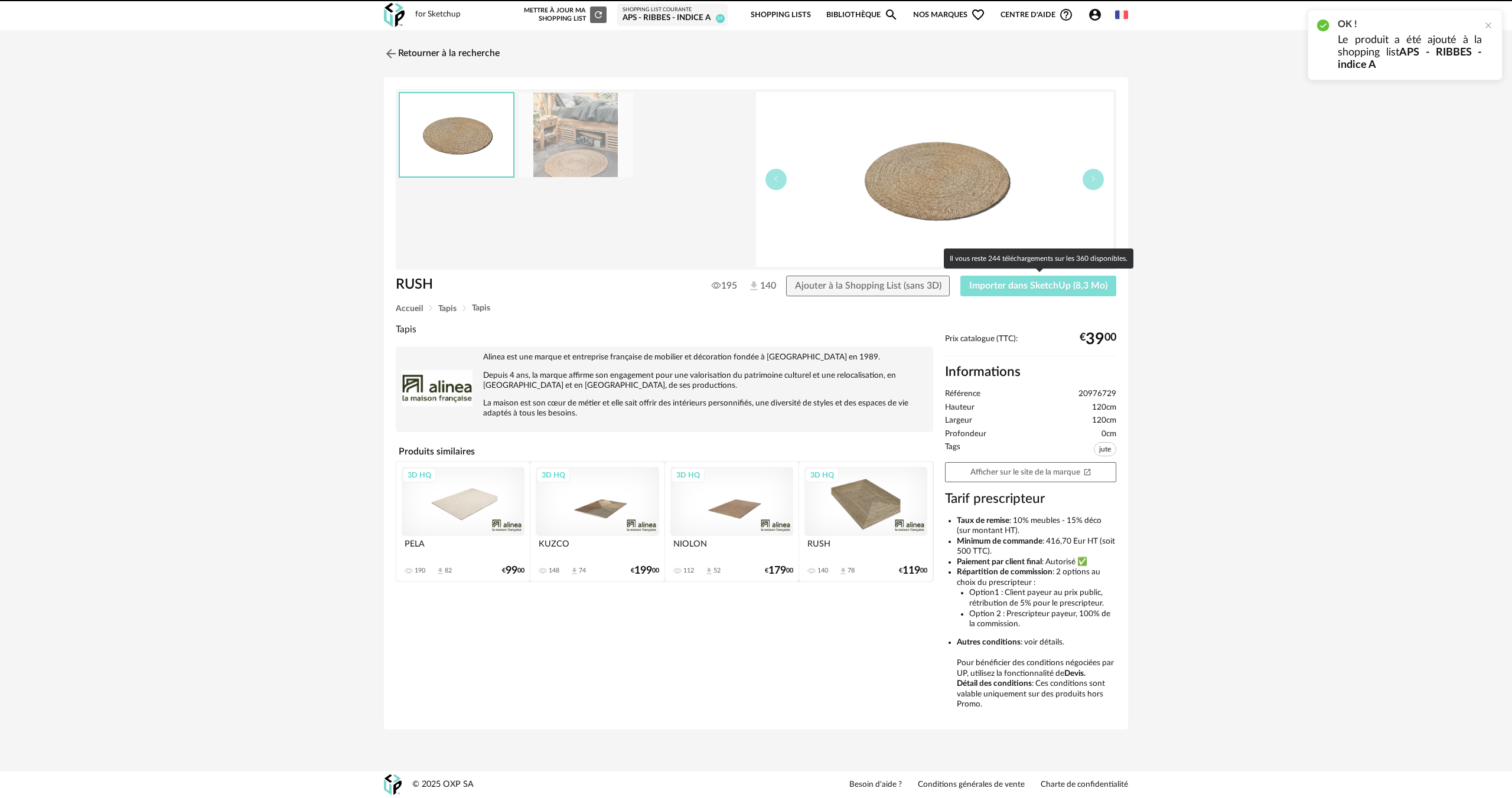
click at [1002, 284] on span "Importer dans SketchUp (8,3 Mo)" at bounding box center [1038, 285] width 138 height 9
